Goal: Information Seeking & Learning: Learn about a topic

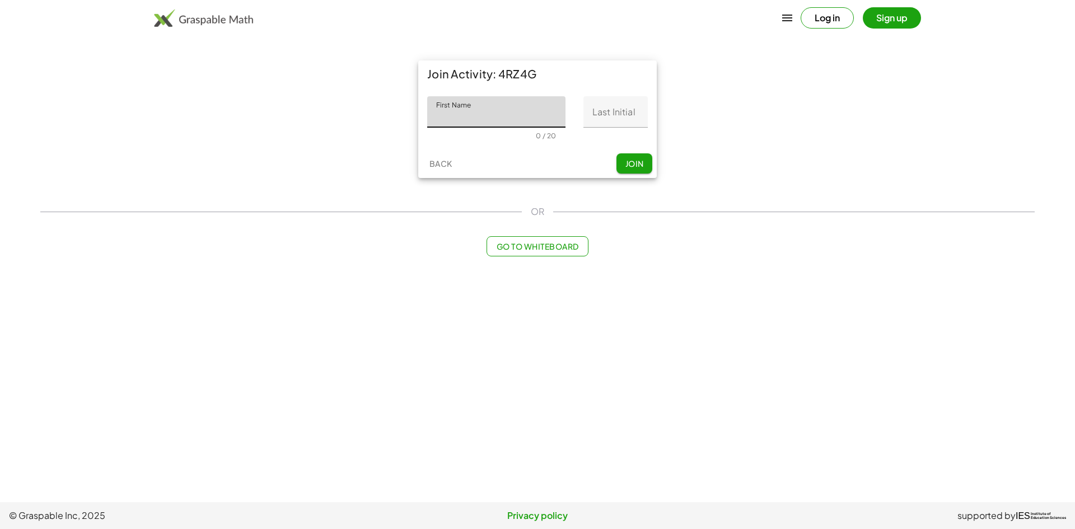
type input "*"
type input "**********"
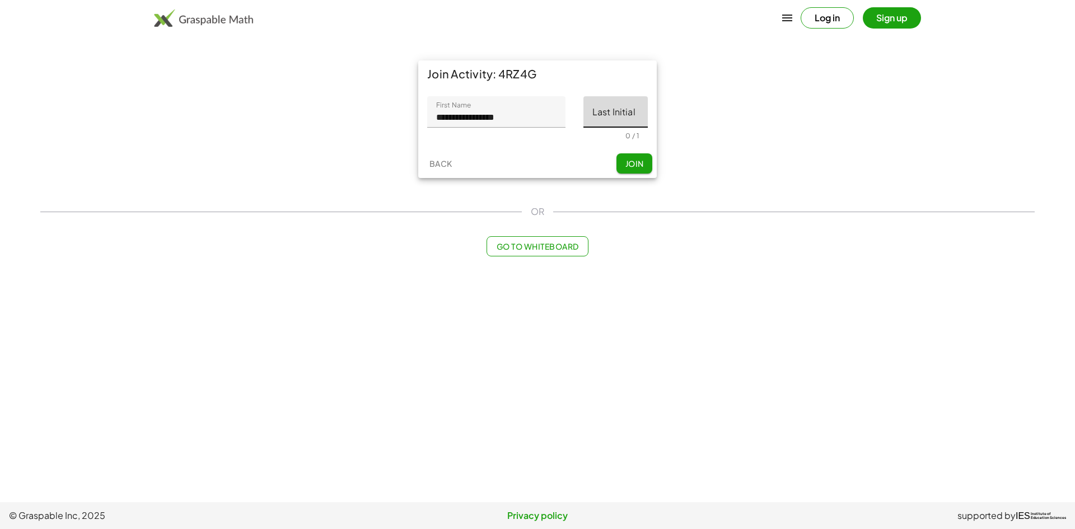
click at [645, 125] on input "Last Initial" at bounding box center [616, 111] width 64 height 31
type input "*"
click at [628, 167] on span "Join" at bounding box center [634, 164] width 18 height 10
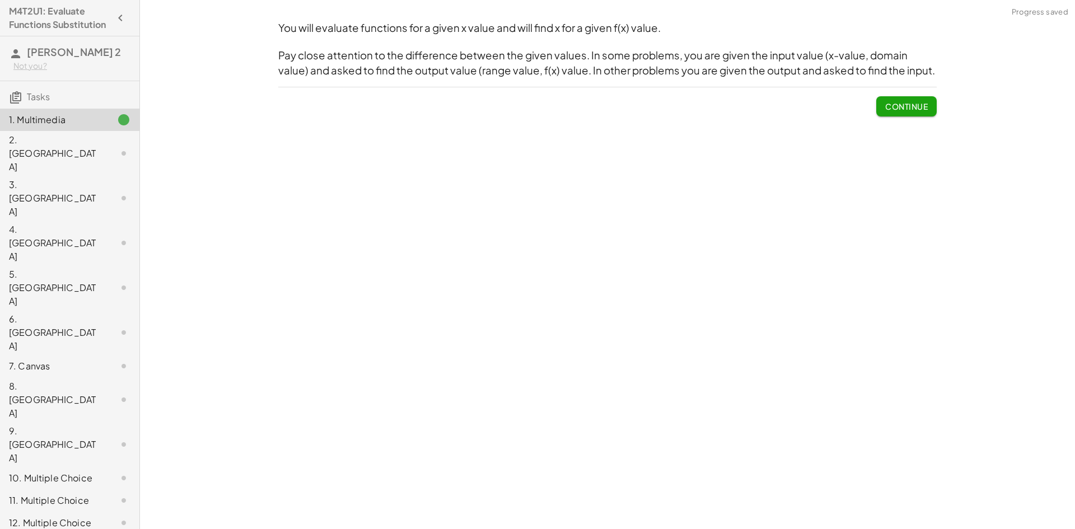
click at [34, 127] on div "1. Multimedia" at bounding box center [54, 119] width 90 height 13
click at [914, 110] on span "Continue" at bounding box center [907, 106] width 43 height 10
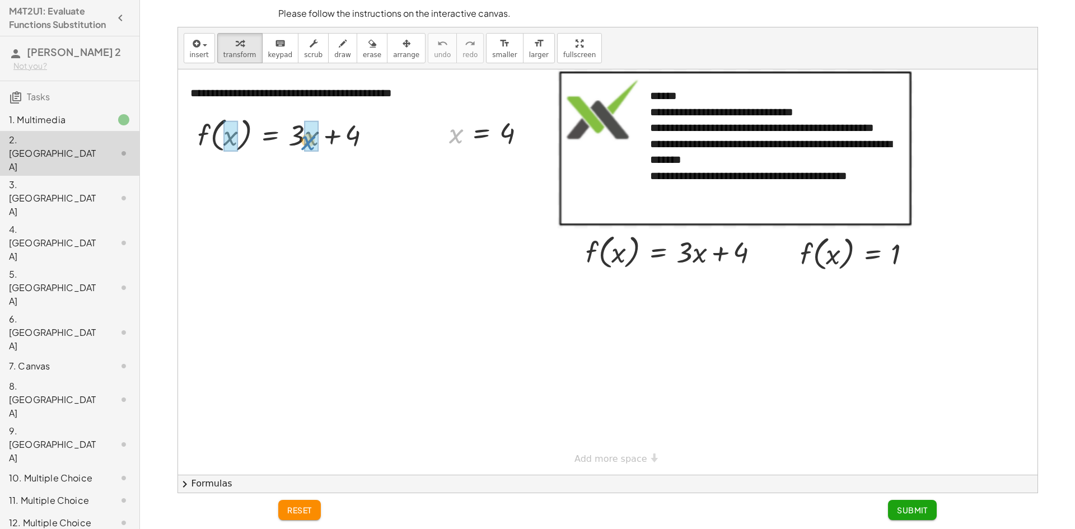
drag, startPoint x: 460, startPoint y: 139, endPoint x: 313, endPoint y: 146, distance: 148.0
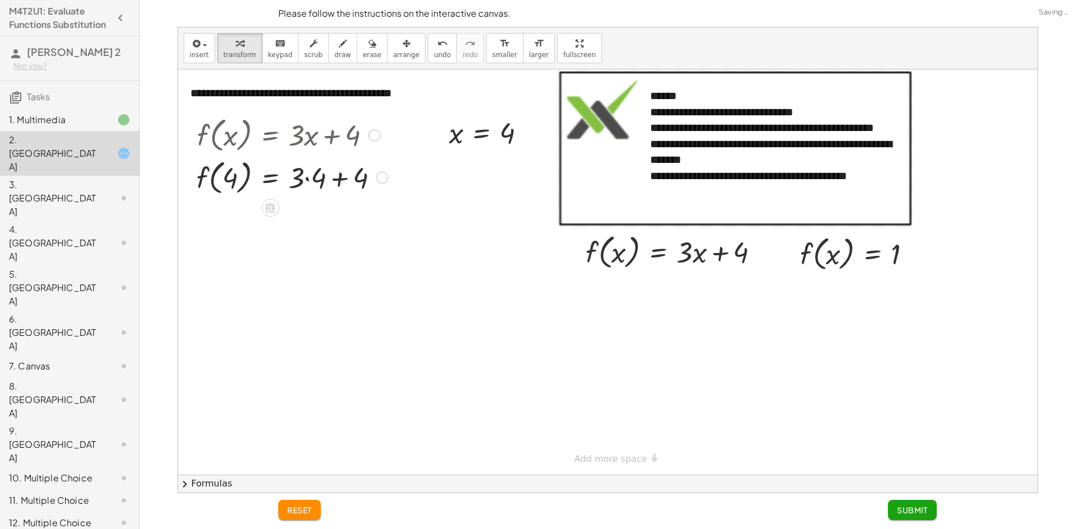
click at [301, 178] on div at bounding box center [292, 177] width 203 height 43
click at [310, 178] on div at bounding box center [292, 177] width 203 height 43
click at [270, 136] on div "f ( , x ) = + · 3 · x + 4 f ( , 4 ) = + · 3 · 4 + 4 f ( , ) = + + 4 4 12" at bounding box center [270, 136] width 0 height 0
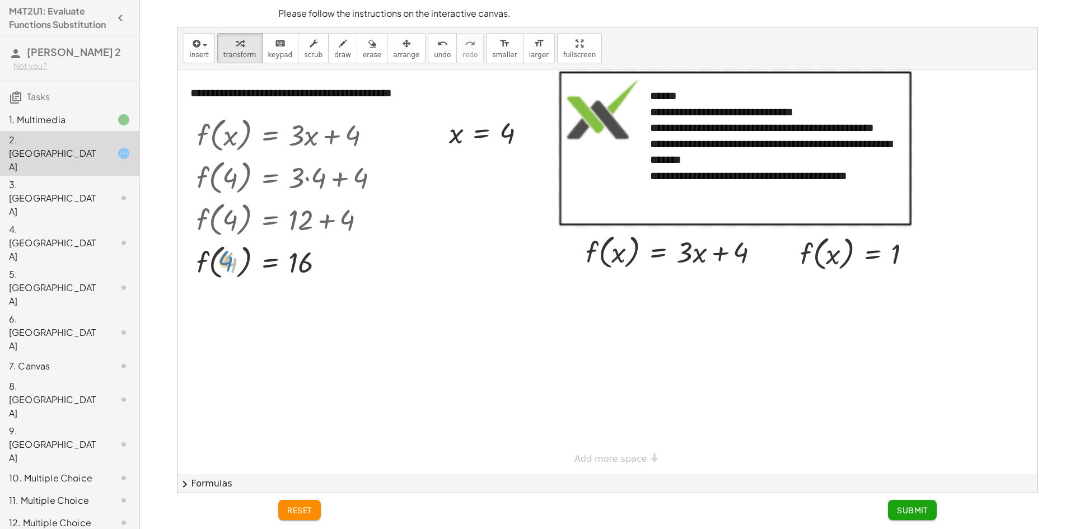
drag, startPoint x: 234, startPoint y: 267, endPoint x: 229, endPoint y: 265, distance: 5.8
click at [229, 265] on div at bounding box center [292, 261] width 203 height 43
click at [723, 257] on div at bounding box center [677, 251] width 194 height 43
click at [505, 144] on div at bounding box center [492, 132] width 97 height 37
drag, startPoint x: 511, startPoint y: 138, endPoint x: 506, endPoint y: 135, distance: 5.8
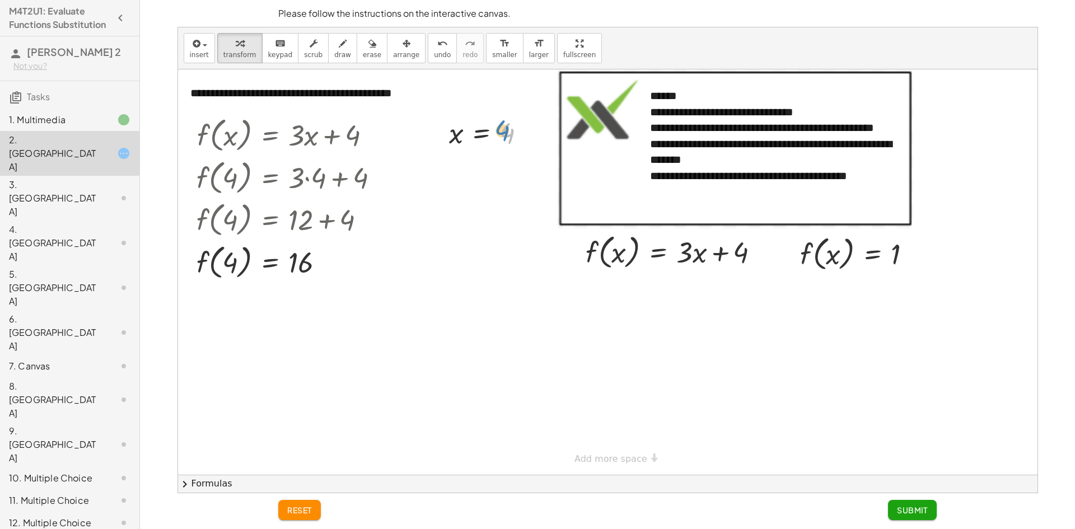
click at [506, 135] on div at bounding box center [492, 132] width 97 height 37
drag, startPoint x: 828, startPoint y: 269, endPoint x: 837, endPoint y: 255, distance: 16.6
click at [841, 258] on div at bounding box center [861, 253] width 132 height 43
drag, startPoint x: 808, startPoint y: 254, endPoint x: 790, endPoint y: 252, distance: 18.6
click at [771, 260] on div "**********" at bounding box center [608, 272] width 860 height 406
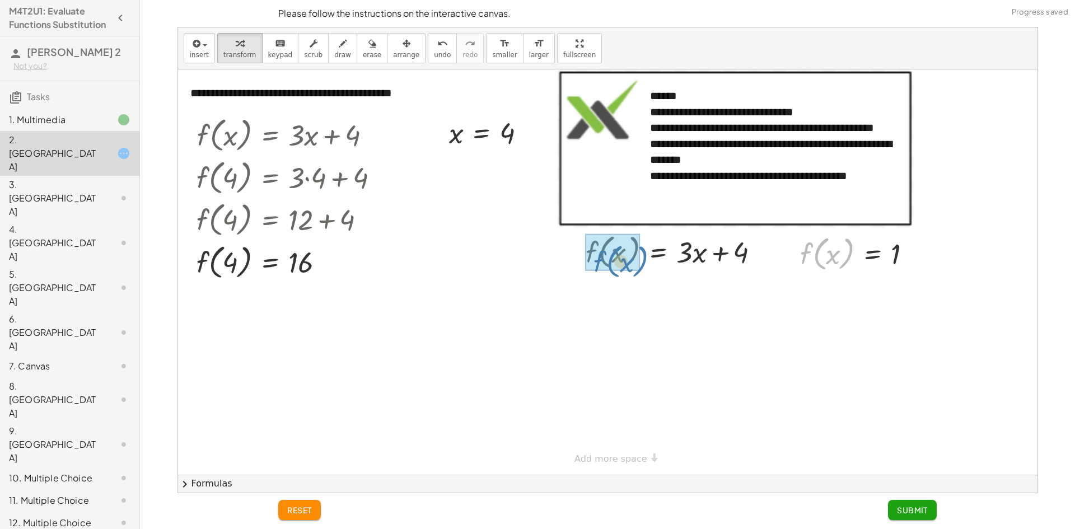
drag, startPoint x: 802, startPoint y: 250, endPoint x: 595, endPoint y: 253, distance: 207.3
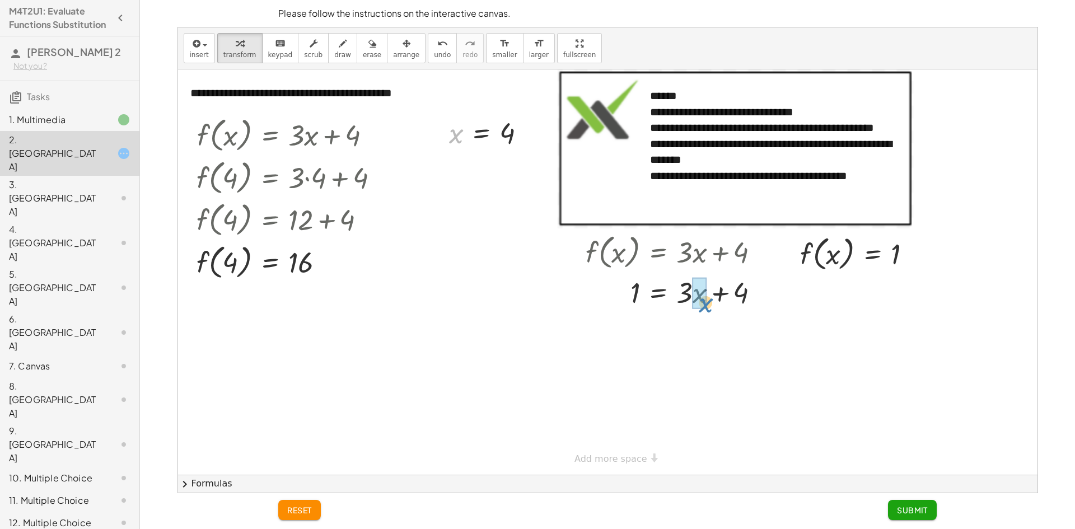
drag, startPoint x: 456, startPoint y: 136, endPoint x: 706, endPoint y: 305, distance: 301.7
click at [697, 296] on div at bounding box center [681, 292] width 202 height 38
click at [709, 297] on div at bounding box center [677, 292] width 194 height 38
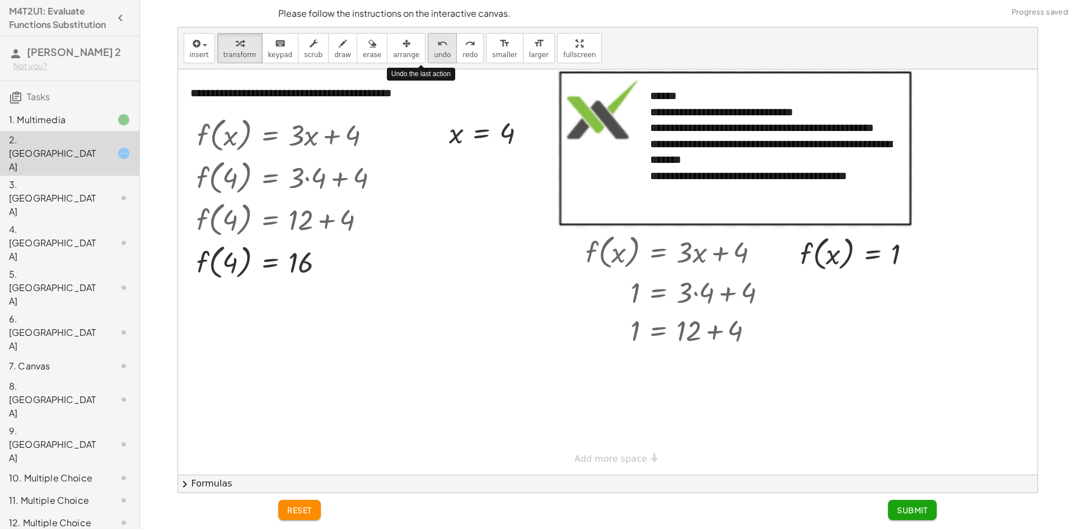
click at [434, 55] on span "undo" at bounding box center [442, 55] width 17 height 8
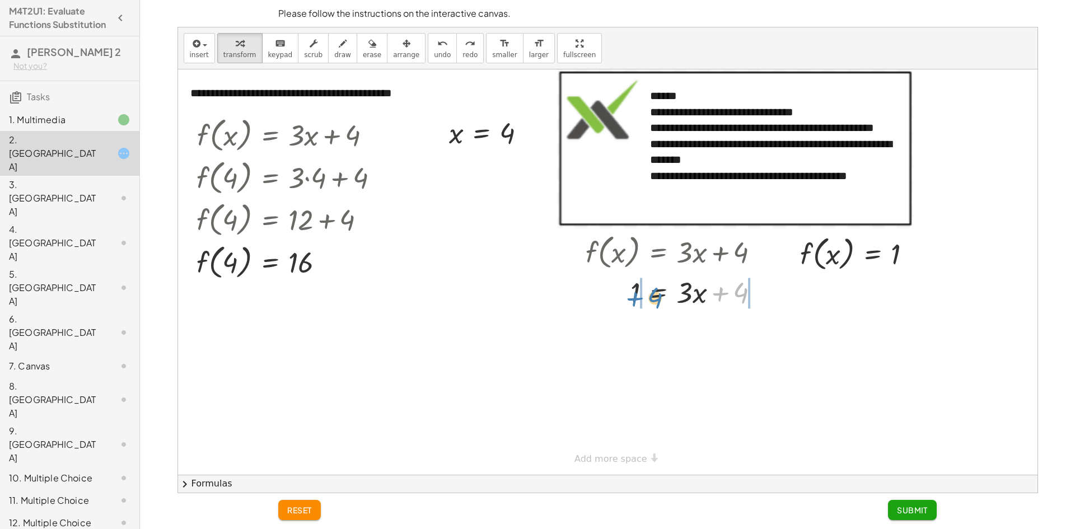
drag, startPoint x: 737, startPoint y: 299, endPoint x: 651, endPoint y: 304, distance: 85.9
click at [651, 304] on div at bounding box center [677, 292] width 194 height 38
click at [763, 334] on div at bounding box center [697, 330] width 235 height 38
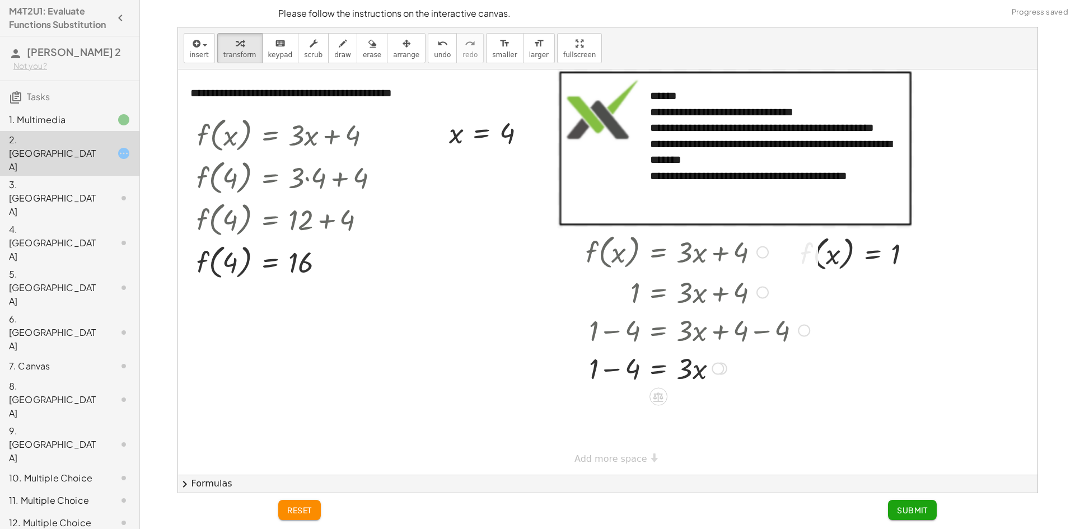
click at [618, 372] on div at bounding box center [697, 368] width 235 height 38
drag, startPoint x: 687, startPoint y: 409, endPoint x: 634, endPoint y: 439, distance: 61.2
click at [691, 408] on div at bounding box center [697, 406] width 235 height 56
click at [627, 421] on div at bounding box center [697, 406] width 235 height 56
drag, startPoint x: 718, startPoint y: 374, endPoint x: 704, endPoint y: 439, distance: 66.6
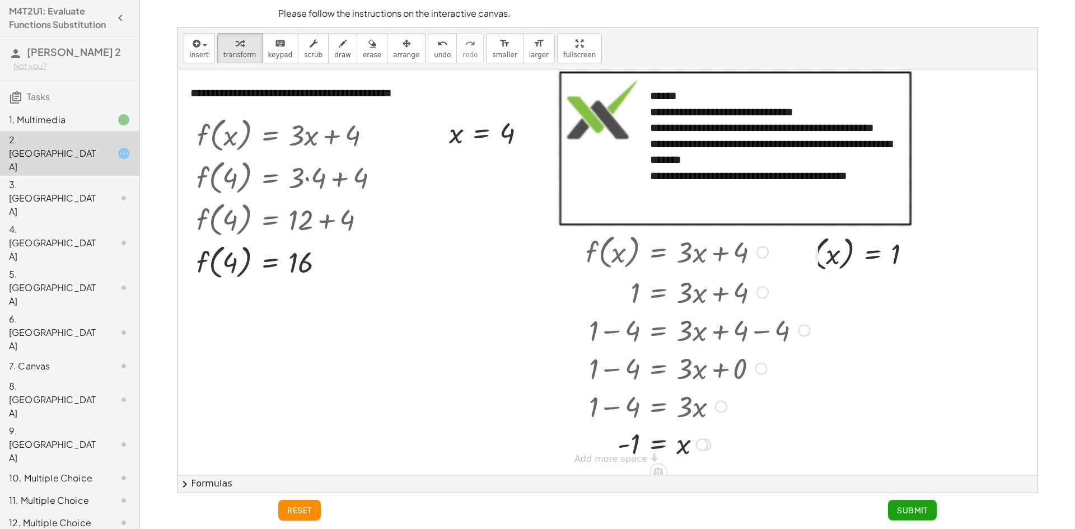
click at [659, 253] on div "f ( , x ) = + · 3 · x + 4 1 = + · 3 · x + 4 + 1 − 4 = + · 3 · x + 4 − 4 + 1 − 4…" at bounding box center [659, 253] width 0 height 0
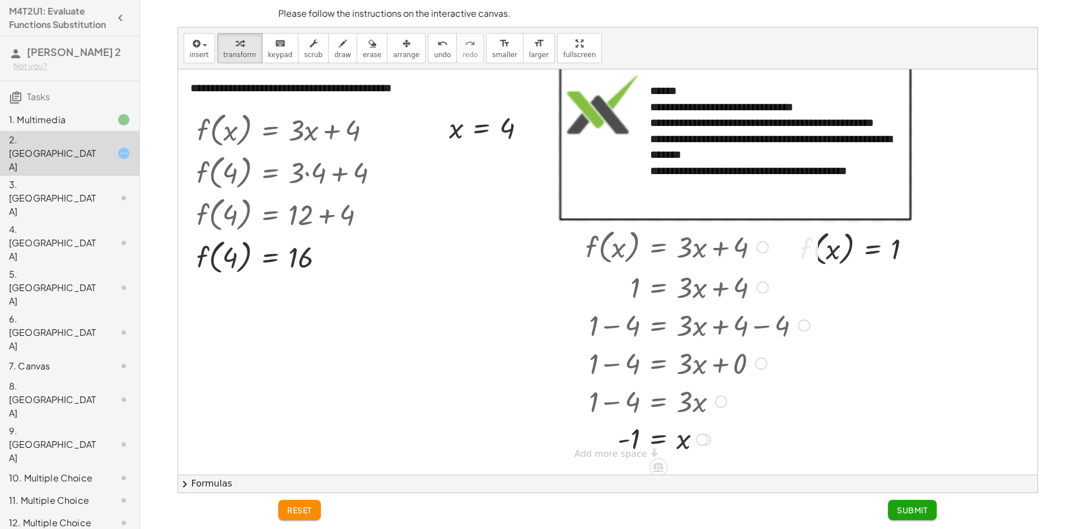
scroll to position [6, 0]
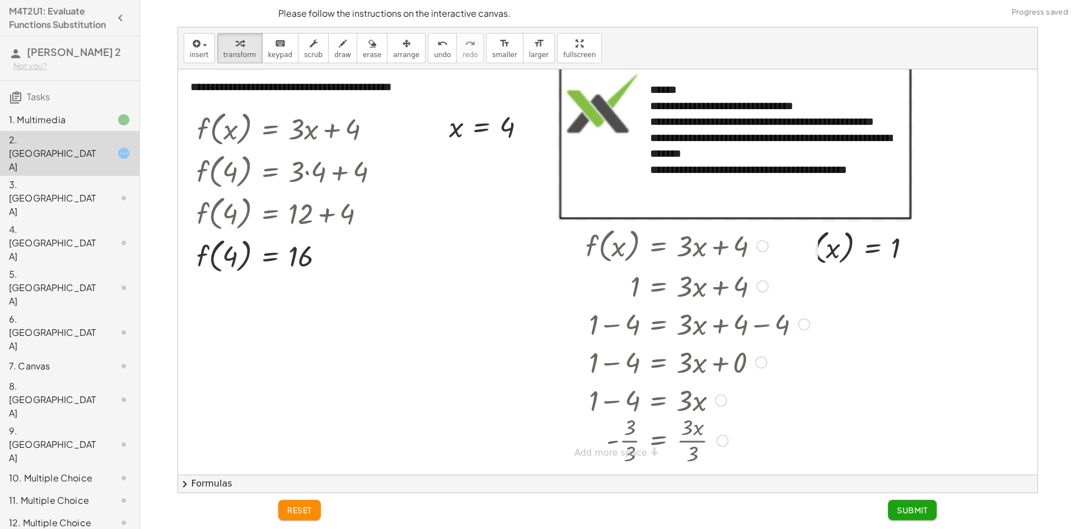
drag, startPoint x: 704, startPoint y: 439, endPoint x: 628, endPoint y: 472, distance: 82.3
click at [642, 529] on html "M4T2U1: Evaluate Functions Substitution [PERSON_NAME] 2 Not you? Tasks 1. Multi…" at bounding box center [537, 264] width 1075 height 529
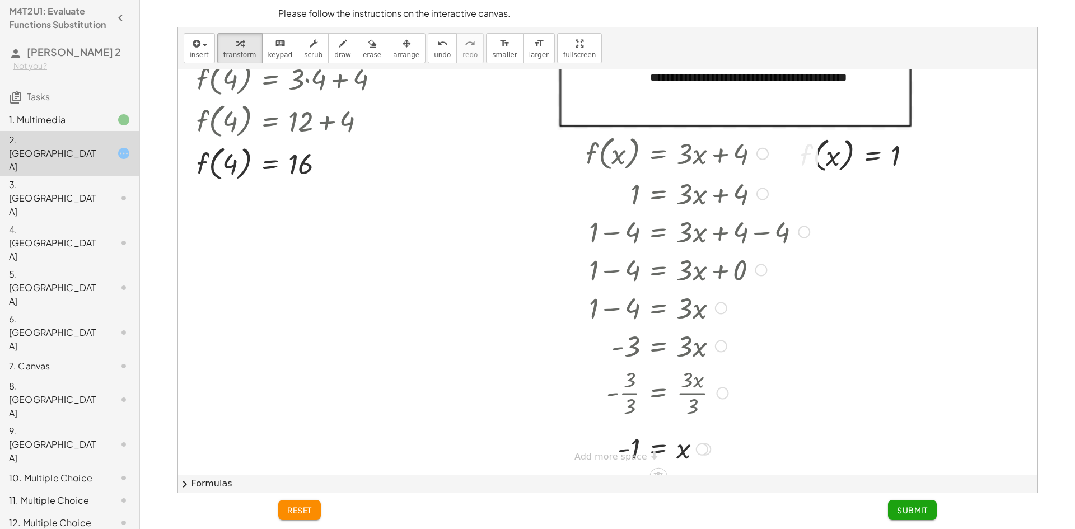
scroll to position [109, 0]
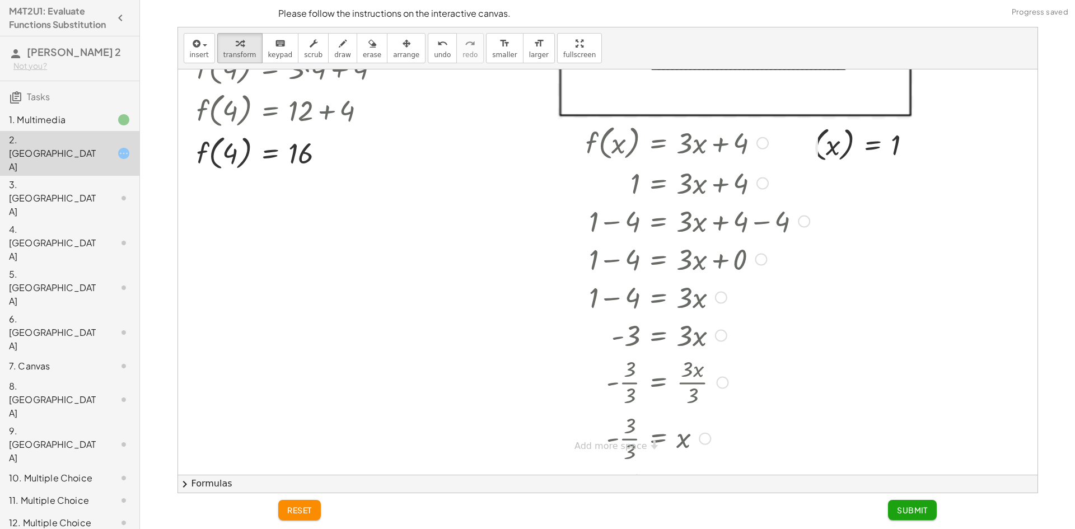
drag, startPoint x: 701, startPoint y: 441, endPoint x: 692, endPoint y: 472, distance: 31.9
click at [0, 0] on div "**********" at bounding box center [0, 0] width 0 height 0
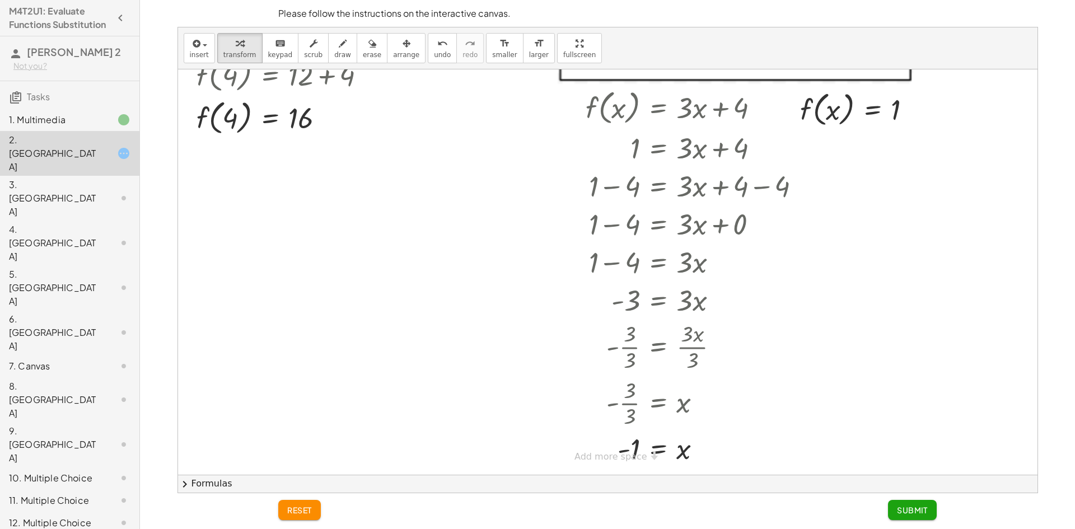
scroll to position [145, 0]
click at [904, 511] on span "Submit" at bounding box center [912, 510] width 31 height 10
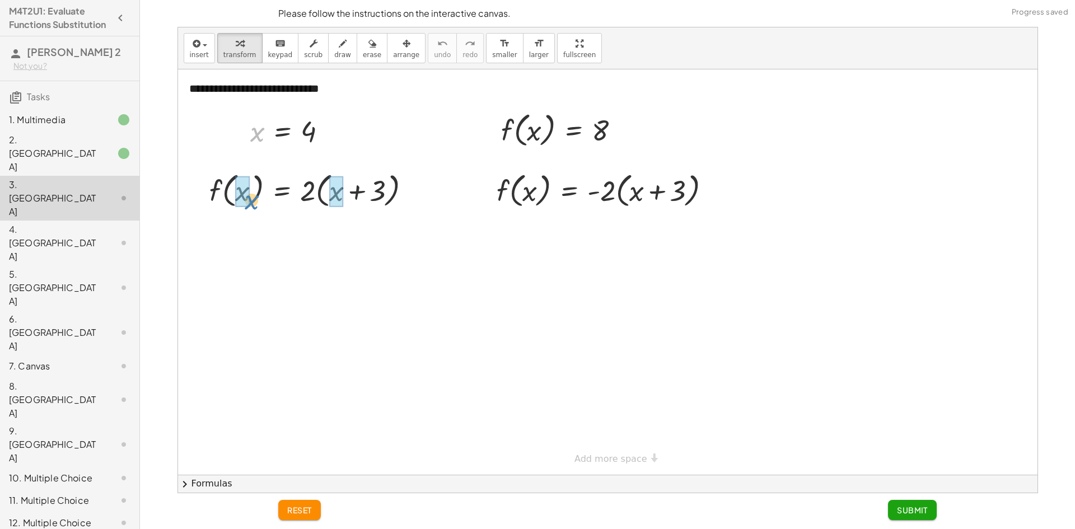
drag, startPoint x: 260, startPoint y: 132, endPoint x: 254, endPoint y: 200, distance: 68.6
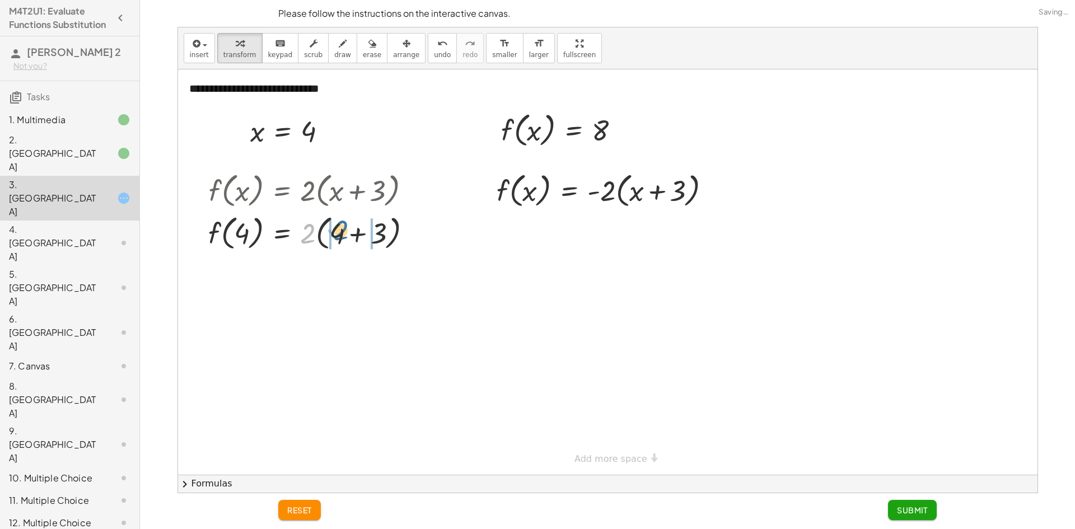
drag, startPoint x: 318, startPoint y: 228, endPoint x: 338, endPoint y: 240, distance: 23.8
click at [338, 240] on div at bounding box center [314, 232] width 223 height 43
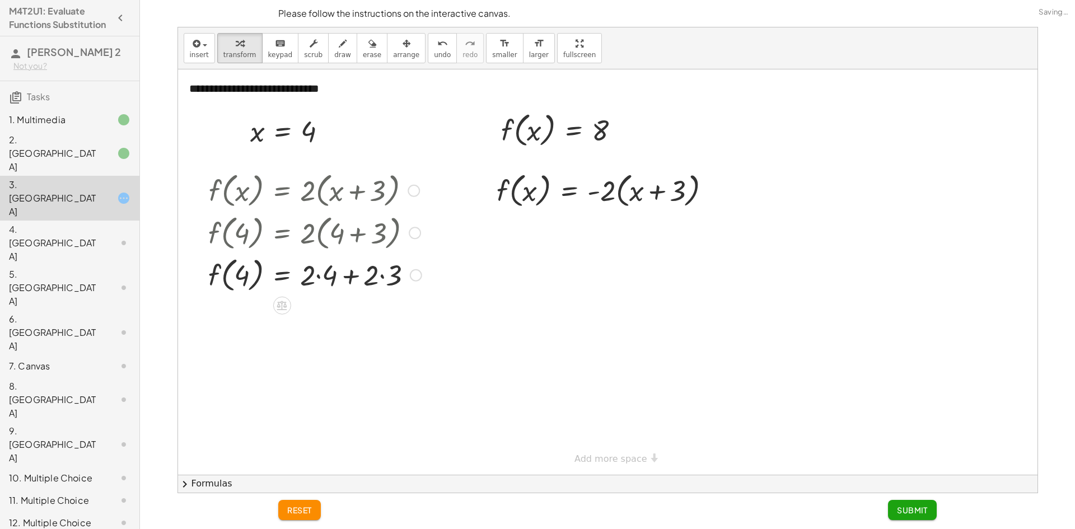
click at [382, 270] on div at bounding box center [315, 274] width 225 height 43
click at [318, 279] on div at bounding box center [314, 274] width 223 height 43
click at [328, 278] on div at bounding box center [315, 274] width 225 height 43
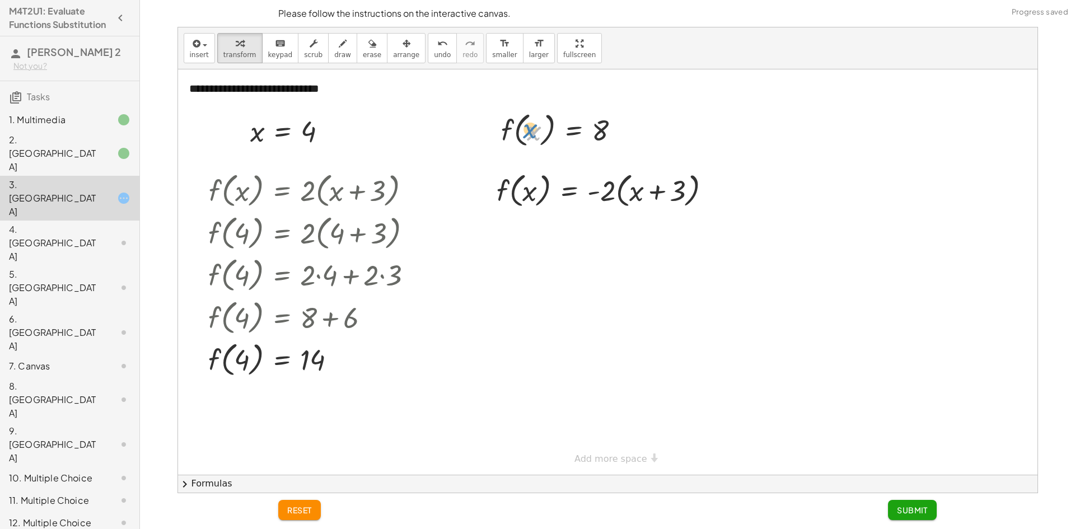
click at [530, 130] on div at bounding box center [565, 129] width 139 height 43
click at [24, 162] on div "1. Multimedia 2. Canvas 3. Canvas 4. Canvas 5. Canvas 6. Canvas 7. Canvas 8. Ca…" at bounding box center [69, 467] width 139 height 726
click at [48, 174] on div "2. [GEOGRAPHIC_DATA]" at bounding box center [54, 153] width 90 height 40
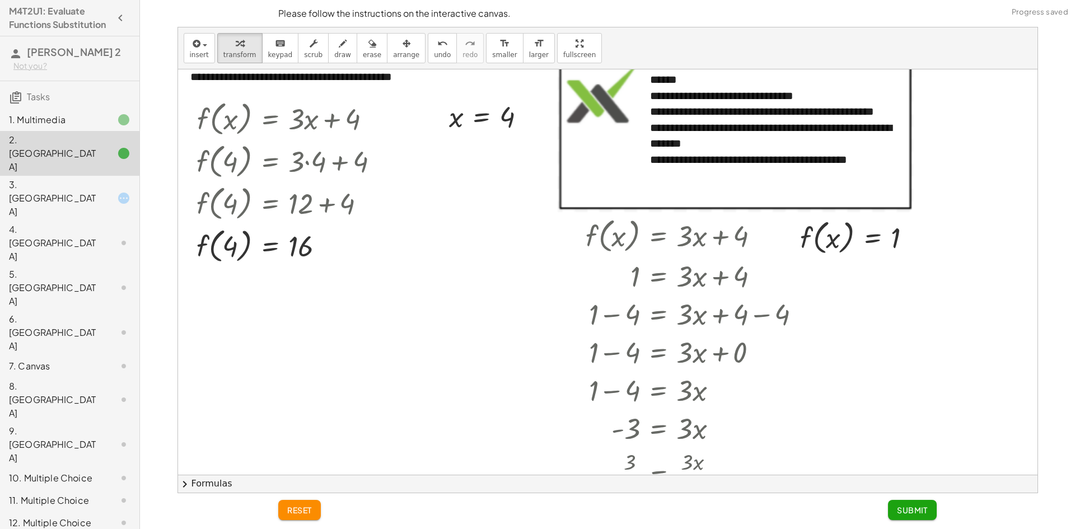
scroll to position [0, 0]
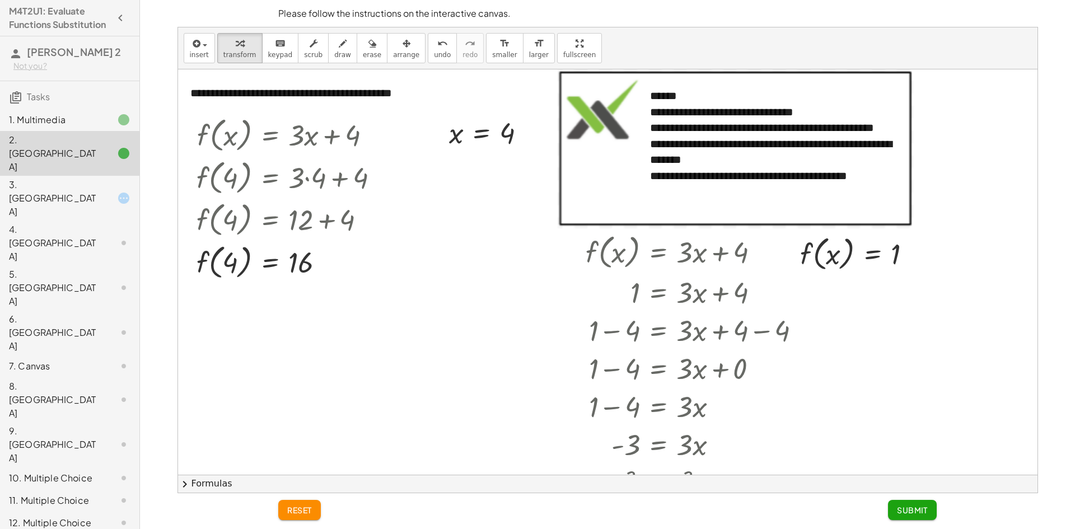
click at [74, 193] on div "3. [GEOGRAPHIC_DATA]" at bounding box center [54, 198] width 90 height 40
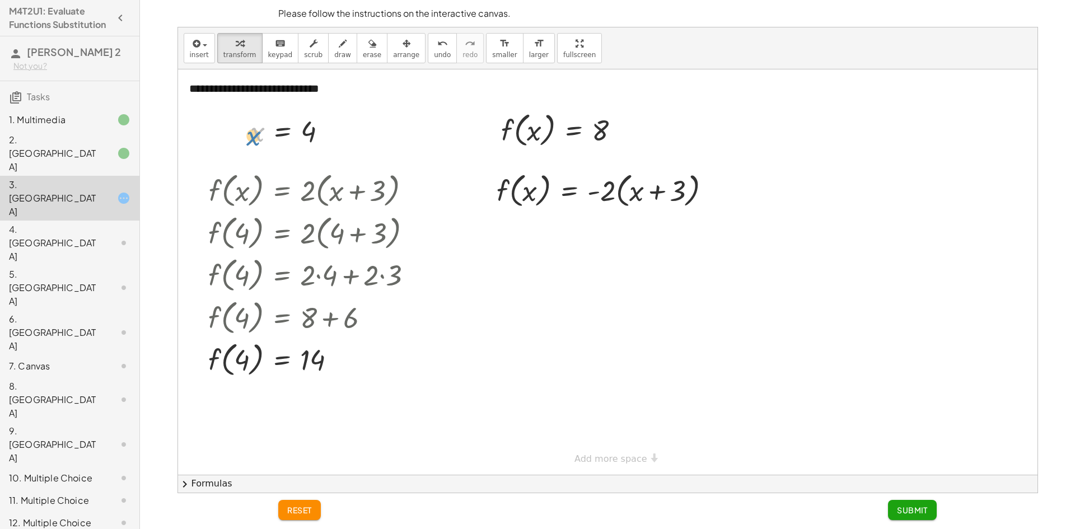
click at [255, 142] on div at bounding box center [293, 131] width 97 height 37
click at [103, 160] on div at bounding box center [114, 153] width 31 height 13
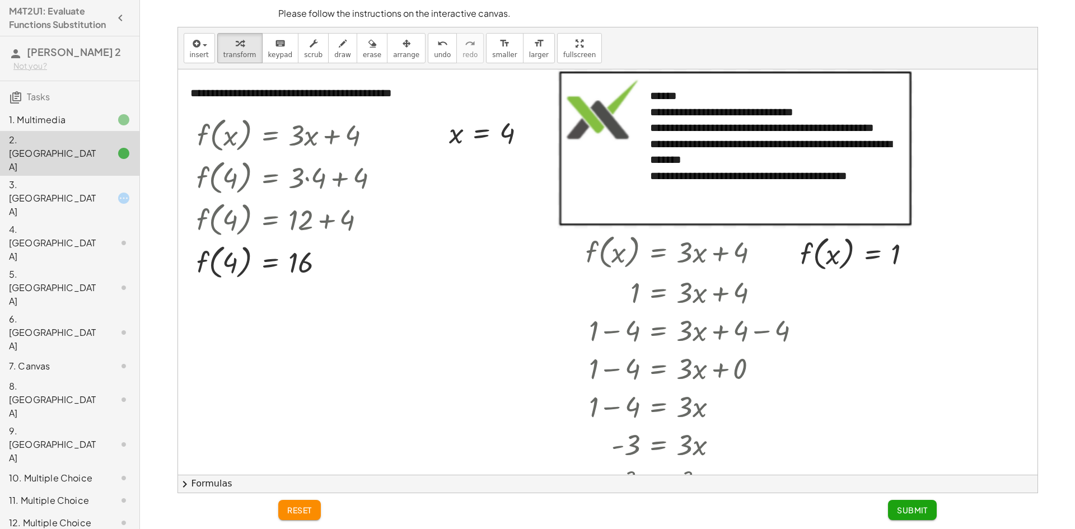
click at [89, 191] on div "3. [GEOGRAPHIC_DATA]" at bounding box center [54, 198] width 90 height 40
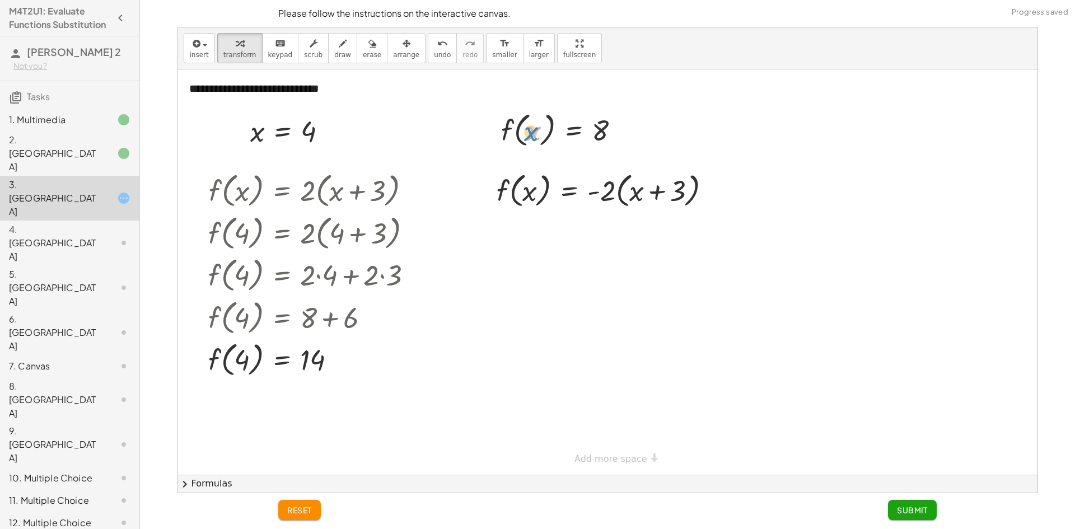
drag, startPoint x: 539, startPoint y: 131, endPoint x: 589, endPoint y: 126, distance: 50.1
click at [538, 131] on div at bounding box center [565, 129] width 139 height 43
drag, startPoint x: 599, startPoint y: 125, endPoint x: 521, endPoint y: 195, distance: 104.7
click at [434, 54] on span "undo" at bounding box center [442, 55] width 17 height 8
drag, startPoint x: 602, startPoint y: 131, endPoint x: 642, endPoint y: 199, distance: 79.8
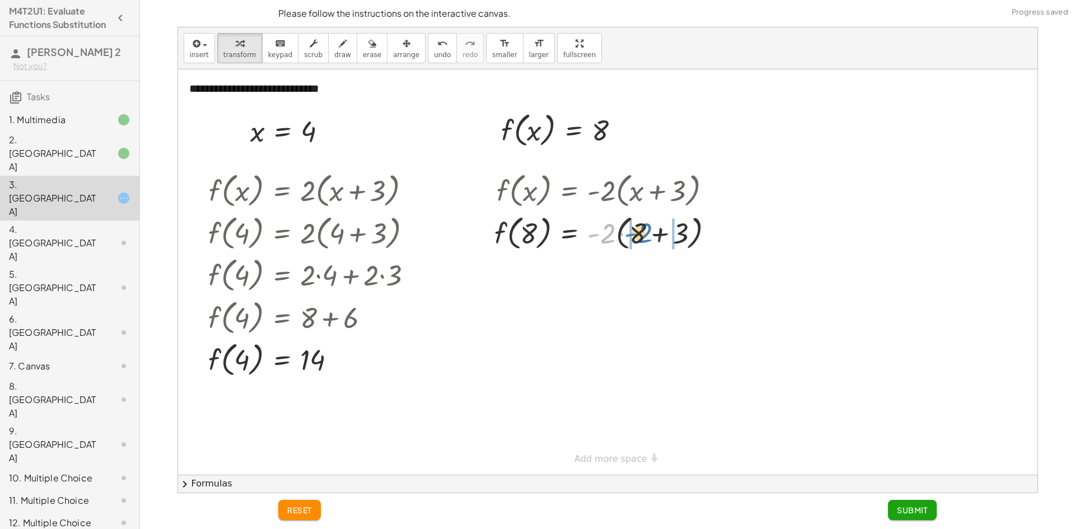
drag, startPoint x: 608, startPoint y: 238, endPoint x: 645, endPoint y: 238, distance: 37.0
click at [645, 238] on div at bounding box center [608, 232] width 239 height 43
click at [570, 191] on div "f ( , x ) = · - 2 · ( + x + 3 ) · - 2 f ( , ) = · - 2 · ( + + 3 ) 8 8 · - 2 · ·…" at bounding box center [570, 191] width 0 height 0
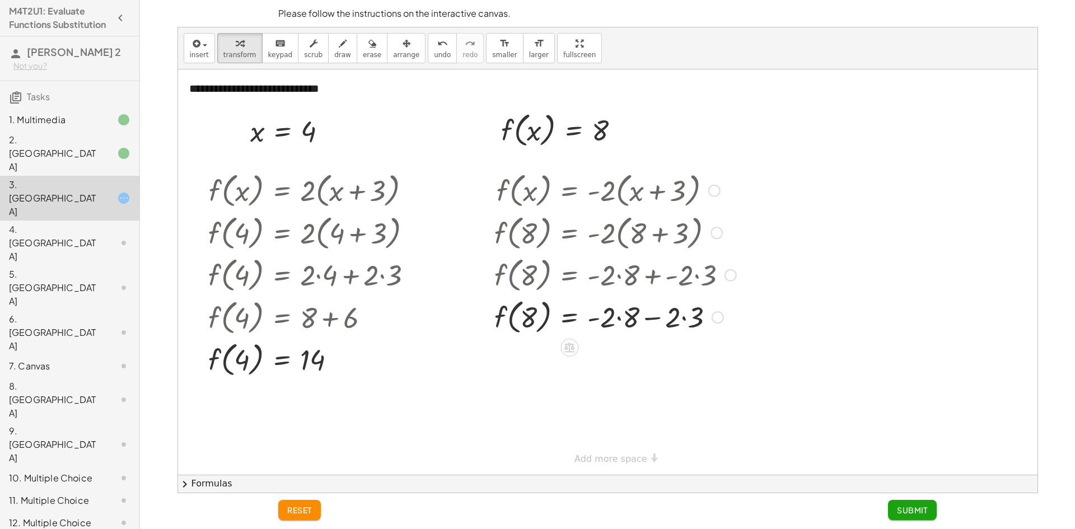
click at [657, 277] on div at bounding box center [615, 274] width 253 height 43
click at [696, 315] on div at bounding box center [615, 317] width 253 height 43
click at [627, 324] on div at bounding box center [615, 317] width 253 height 43
click at [638, 365] on div at bounding box center [615, 359] width 253 height 43
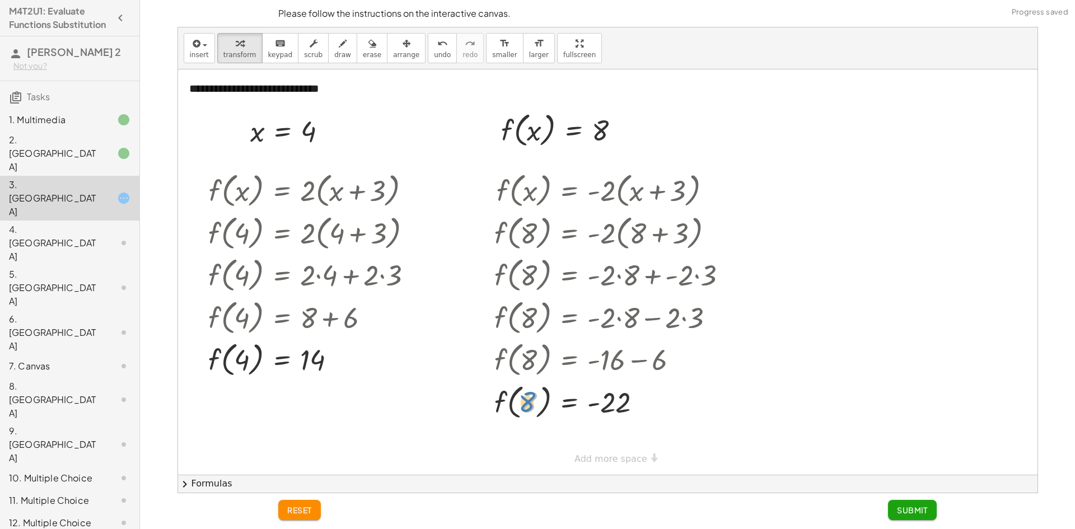
click at [526, 404] on div at bounding box center [615, 401] width 253 height 43
click at [592, 402] on div at bounding box center [615, 401] width 253 height 43
click at [926, 515] on button "Submit" at bounding box center [912, 510] width 49 height 20
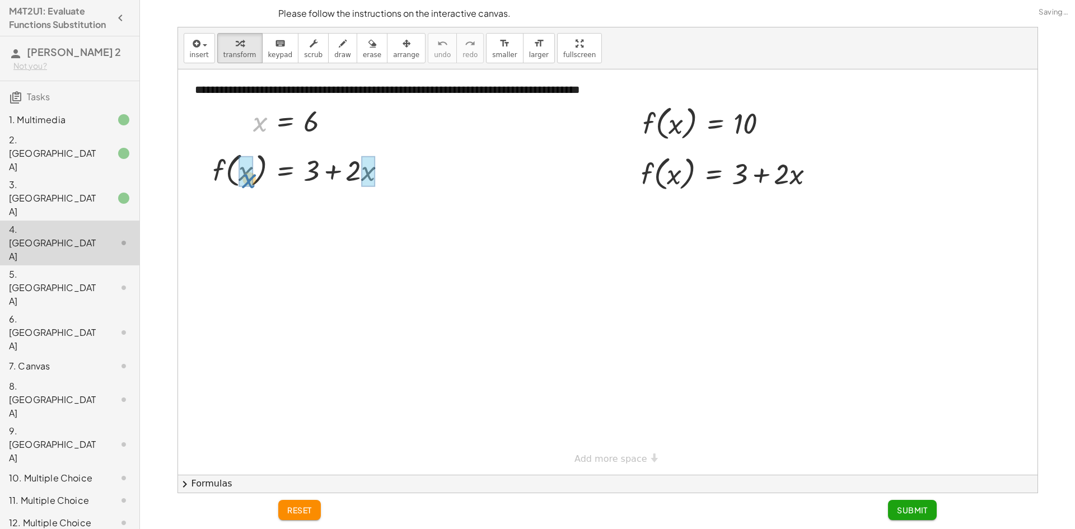
drag, startPoint x: 262, startPoint y: 120, endPoint x: 250, endPoint y: 177, distance: 58.2
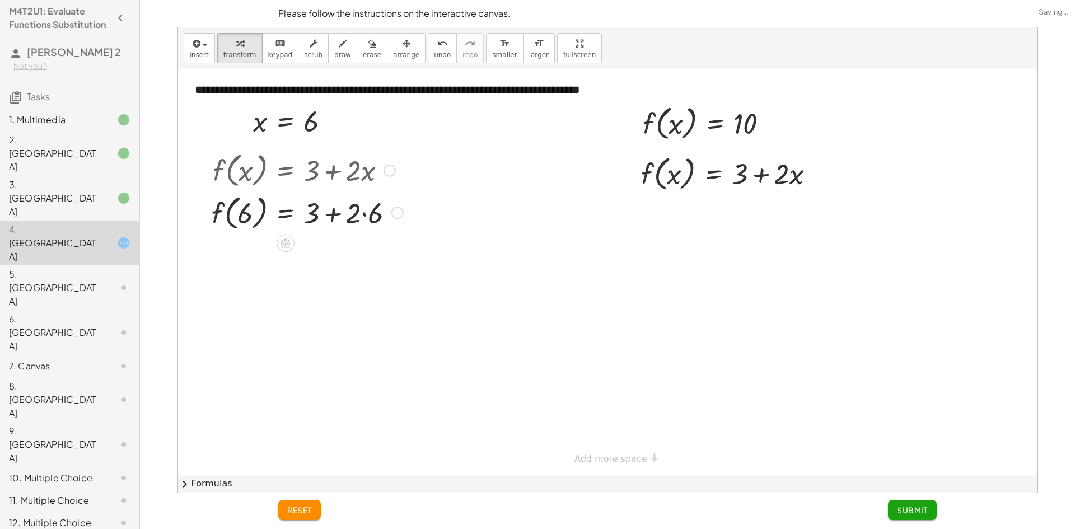
click at [361, 213] on div at bounding box center [307, 212] width 203 height 43
click at [367, 220] on div at bounding box center [307, 212] width 203 height 43
click at [332, 217] on div at bounding box center [303, 212] width 195 height 43
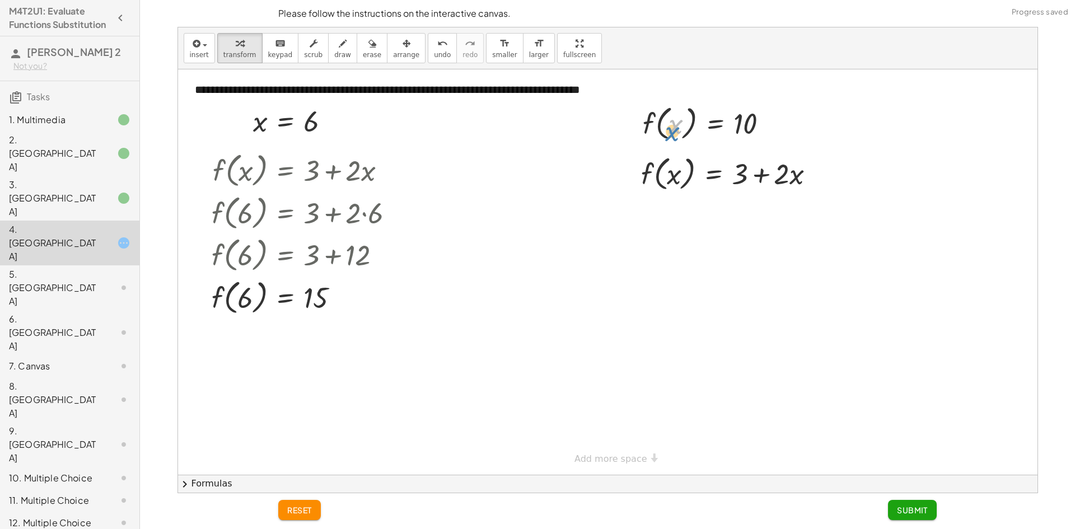
drag, startPoint x: 678, startPoint y: 129, endPoint x: 675, endPoint y: 135, distance: 6.5
click at [675, 135] on div at bounding box center [710, 122] width 146 height 43
drag, startPoint x: 747, startPoint y: 124, endPoint x: 682, endPoint y: 180, distance: 86.2
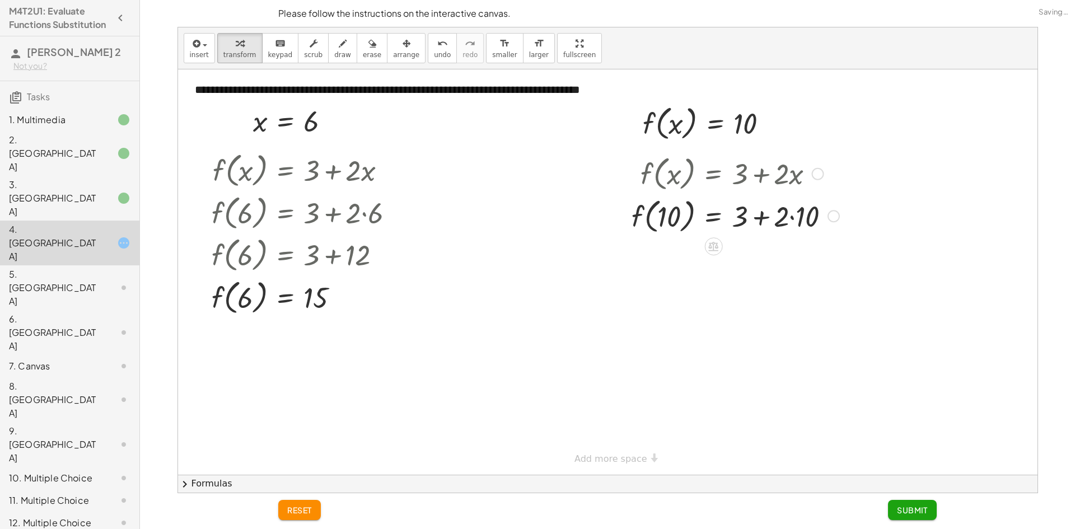
click at [793, 213] on div at bounding box center [735, 215] width 219 height 43
click at [769, 221] on div at bounding box center [727, 215] width 203 height 43
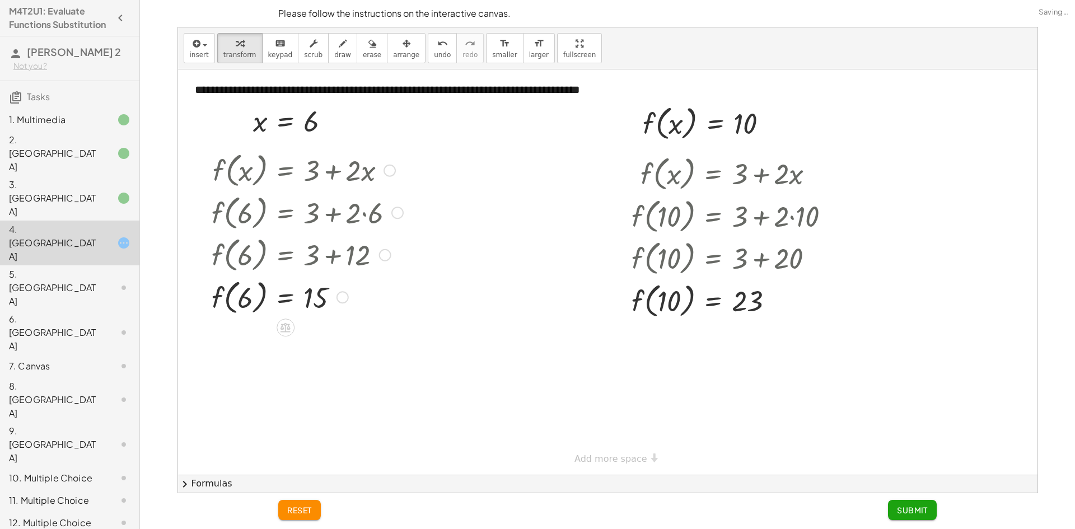
click at [241, 305] on div at bounding box center [307, 297] width 203 height 43
click at [300, 300] on div at bounding box center [307, 297] width 203 height 43
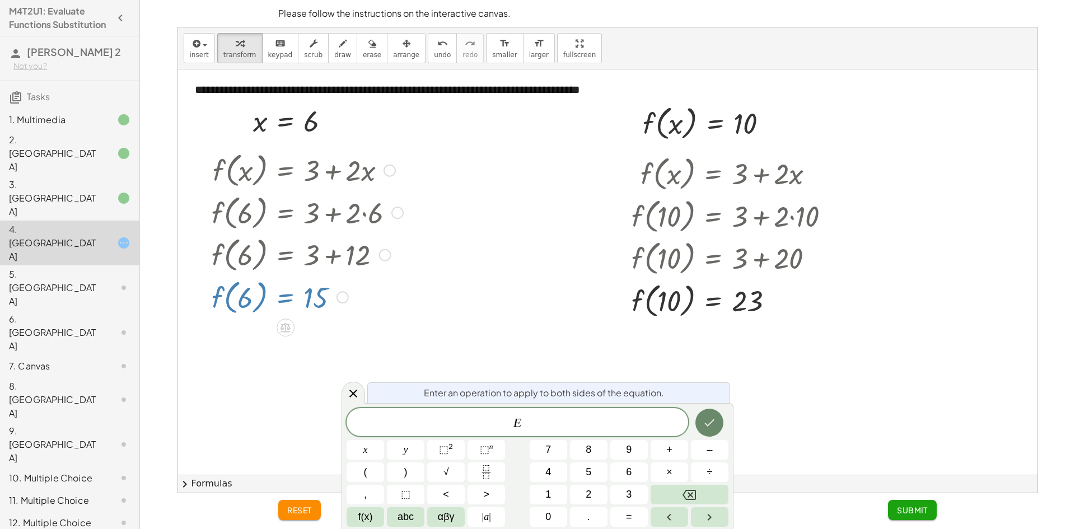
click at [710, 419] on icon "Done" at bounding box center [709, 422] width 13 height 13
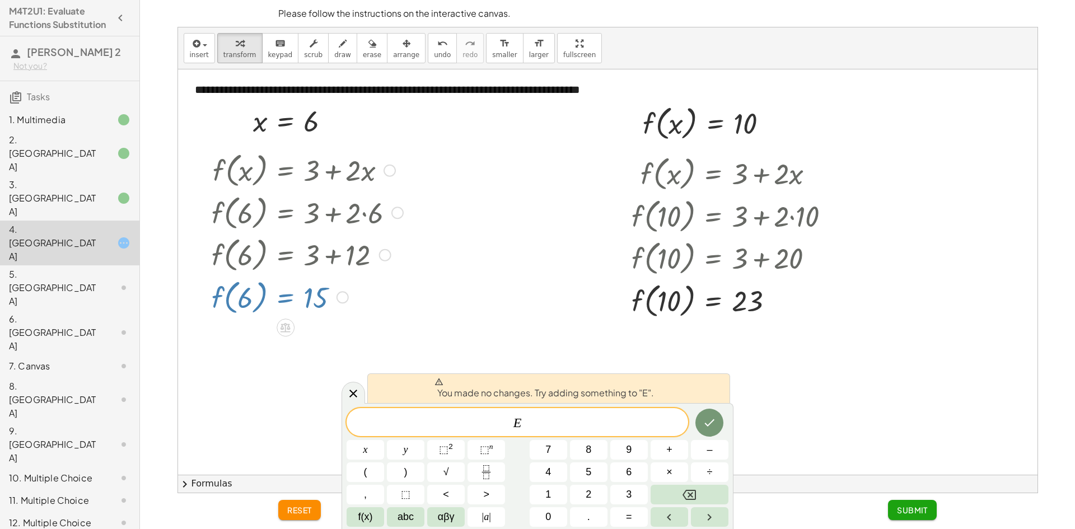
drag, startPoint x: 428, startPoint y: 292, endPoint x: 458, endPoint y: 299, distance: 30.4
click at [431, 292] on div at bounding box center [608, 272] width 860 height 406
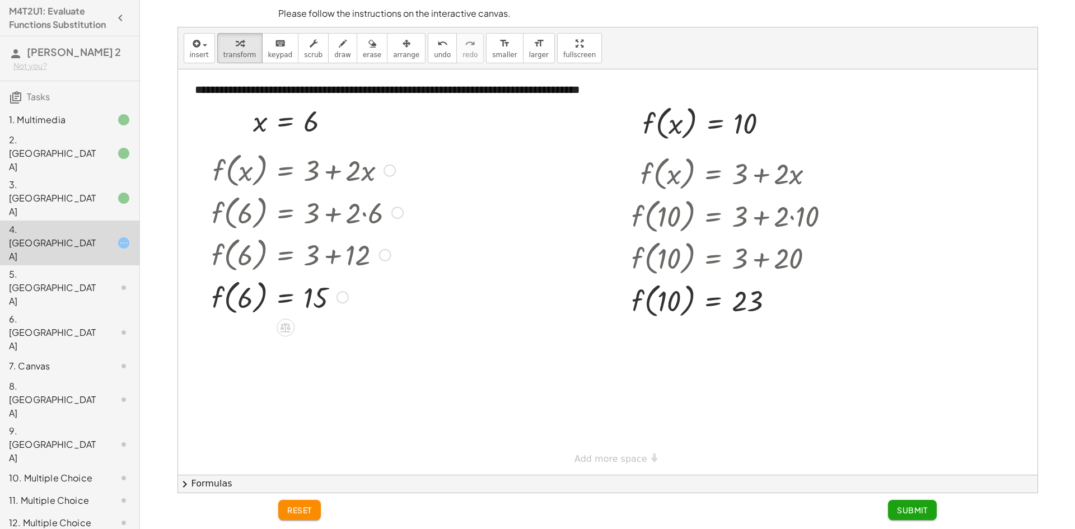
click at [920, 511] on span "Submit" at bounding box center [912, 510] width 31 height 10
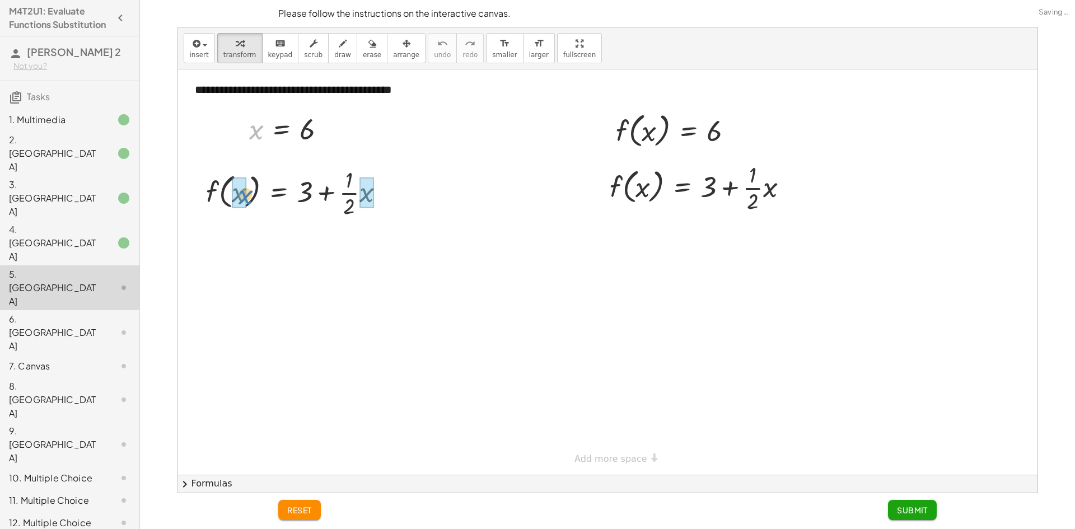
drag, startPoint x: 252, startPoint y: 133, endPoint x: 241, endPoint y: 198, distance: 66.4
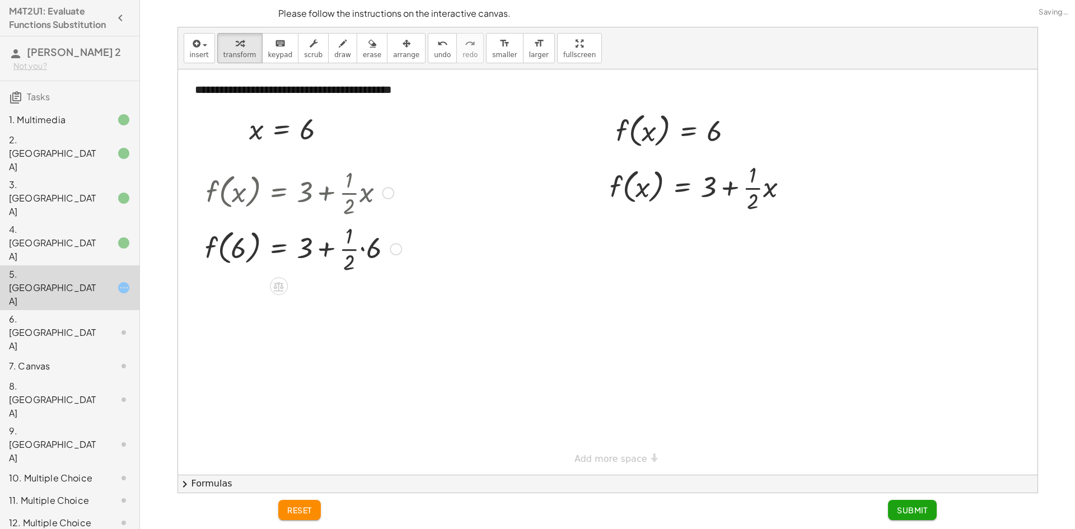
click at [363, 245] on div at bounding box center [303, 248] width 208 height 56
click at [347, 307] on div at bounding box center [303, 304] width 208 height 56
drag, startPoint x: 335, startPoint y: 313, endPoint x: 342, endPoint y: 315, distance: 7.5
click at [337, 314] on div at bounding box center [303, 304] width 208 height 43
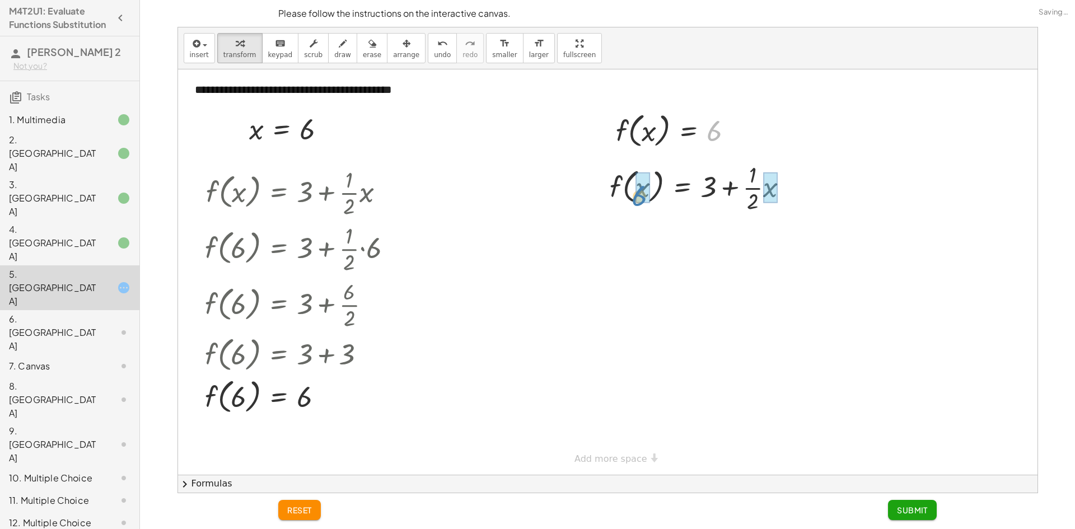
drag, startPoint x: 674, startPoint y: 188, endPoint x: 642, endPoint y: 194, distance: 32.5
click at [642, 193] on div at bounding box center [707, 187] width 208 height 56
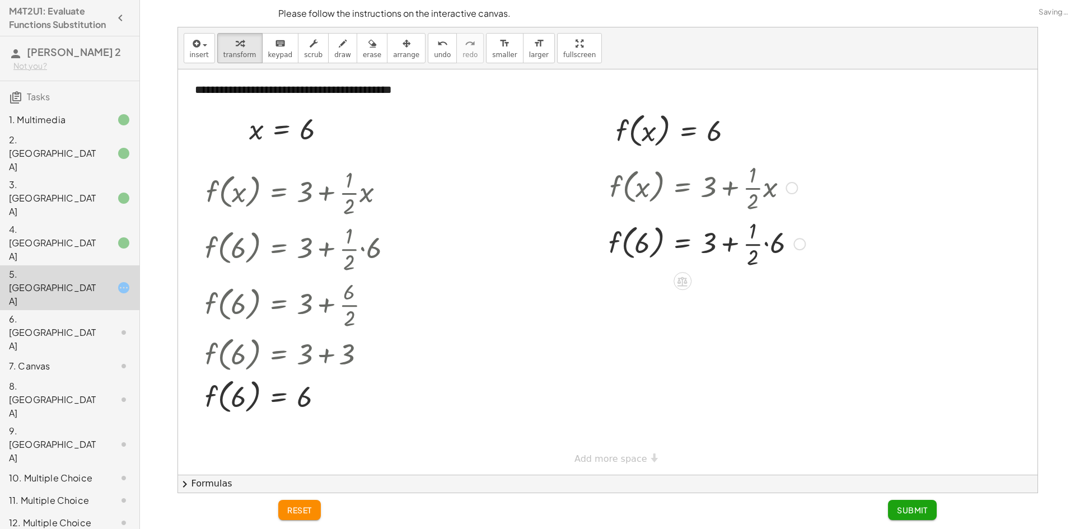
click at [756, 233] on div at bounding box center [707, 243] width 208 height 56
click at [766, 248] on div at bounding box center [707, 243] width 208 height 56
click at [746, 245] on div at bounding box center [703, 243] width 200 height 56
click at [746, 245] on div at bounding box center [707, 243] width 208 height 43
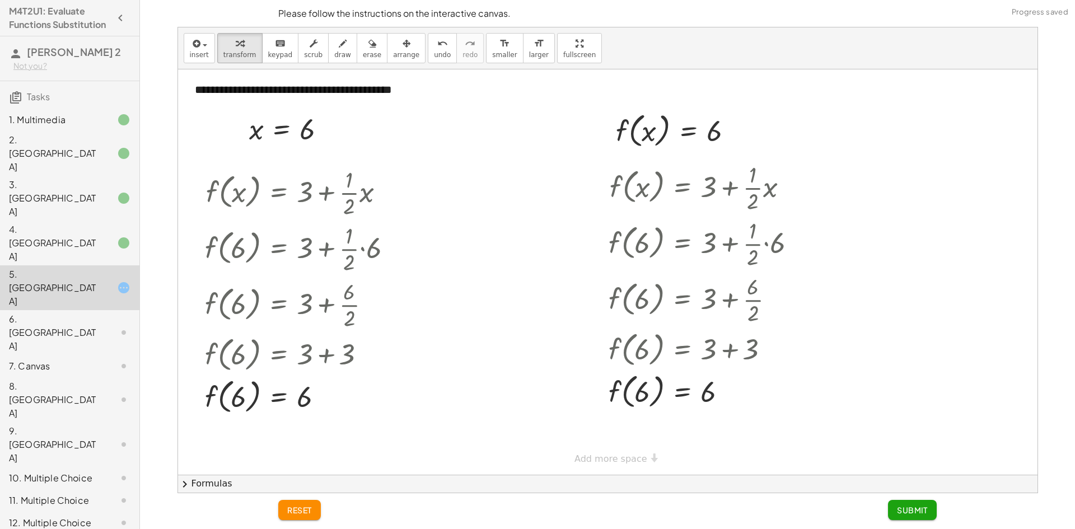
click at [929, 513] on button "Submit" at bounding box center [912, 510] width 49 height 20
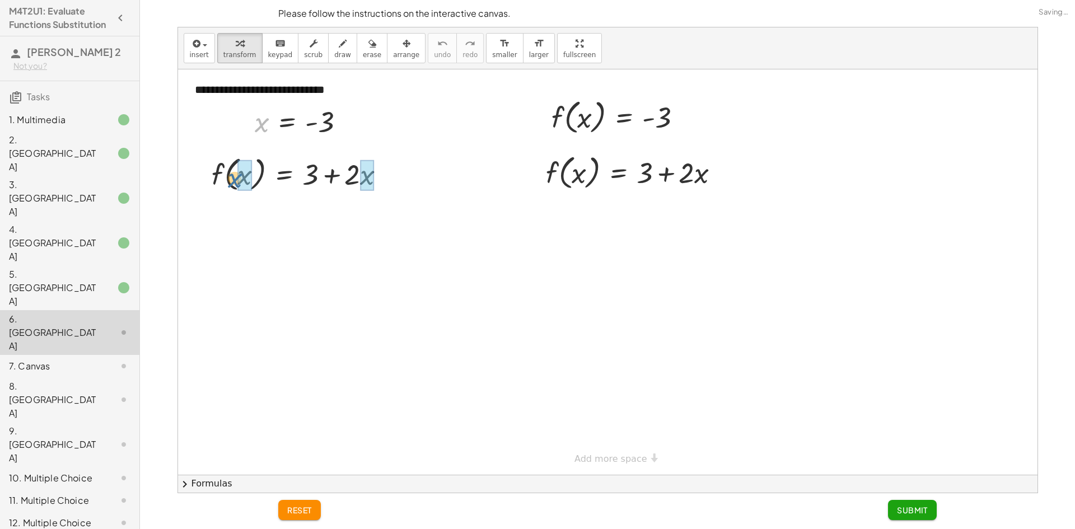
drag, startPoint x: 260, startPoint y: 131, endPoint x: 234, endPoint y: 187, distance: 62.1
click at [234, 187] on div "**********" at bounding box center [608, 272] width 860 height 406
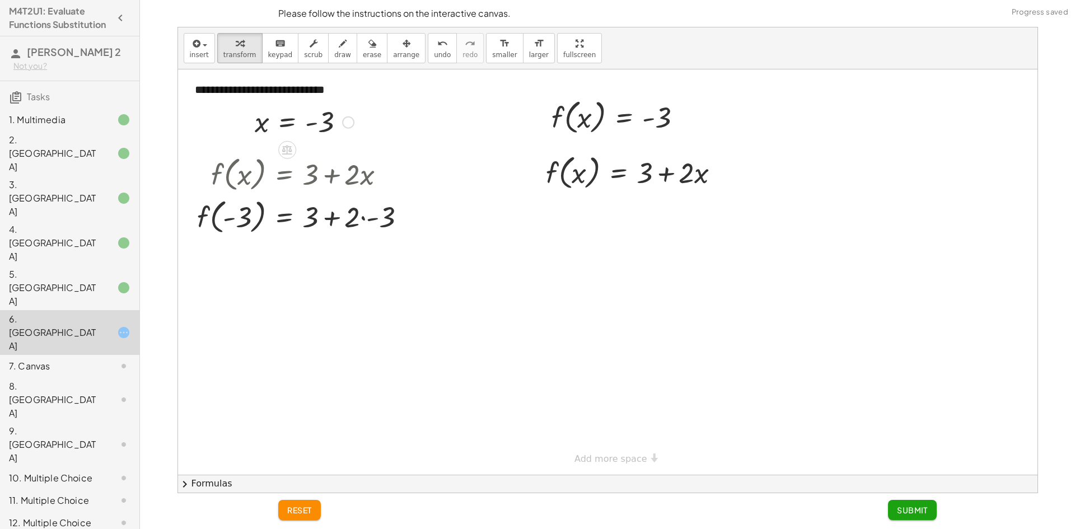
click at [327, 223] on div at bounding box center [306, 216] width 229 height 43
drag, startPoint x: 348, startPoint y: 223, endPoint x: 370, endPoint y: 223, distance: 21.8
click at [350, 223] on div at bounding box center [306, 216] width 229 height 43
click at [379, 223] on div at bounding box center [306, 216] width 229 height 43
click at [346, 222] on div at bounding box center [296, 216] width 208 height 43
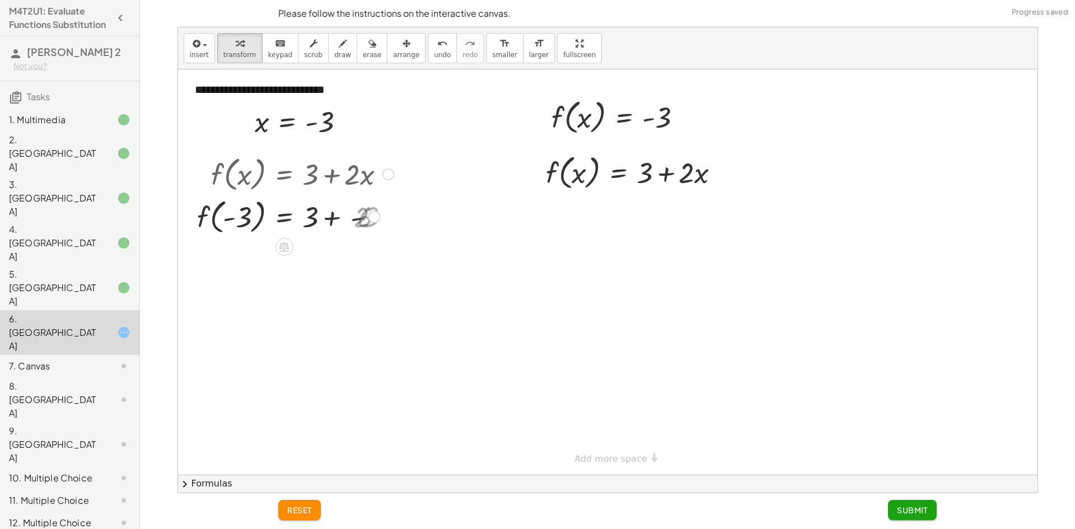
click at [346, 222] on div at bounding box center [306, 216] width 229 height 43
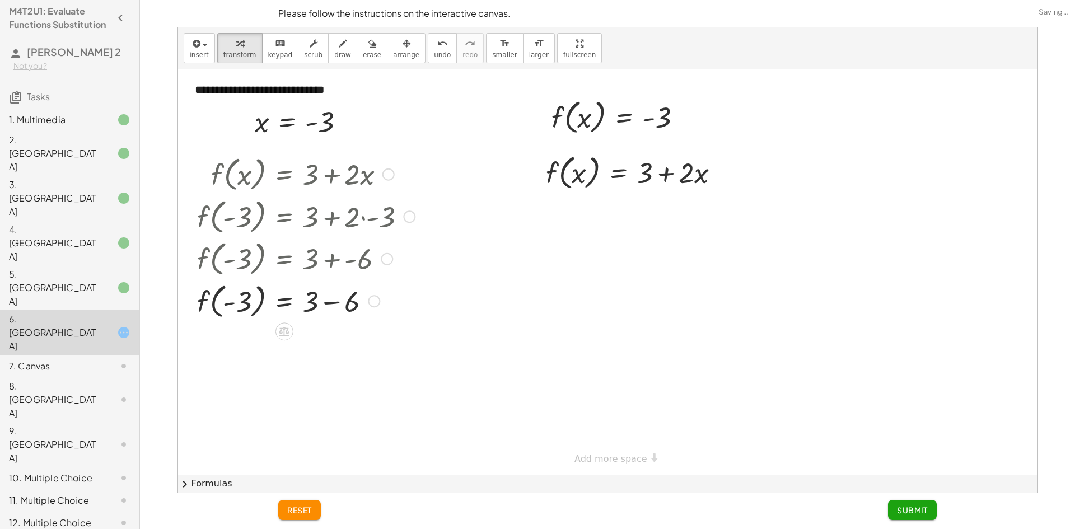
click at [338, 306] on div at bounding box center [306, 301] width 229 height 43
drag, startPoint x: 676, startPoint y: 118, endPoint x: 593, endPoint y: 184, distance: 105.6
click at [593, 184] on div "**********" at bounding box center [608, 272] width 860 height 406
click at [596, 181] on div at bounding box center [640, 172] width 229 height 43
drag, startPoint x: 640, startPoint y: 174, endPoint x: 664, endPoint y: 179, distance: 23.9
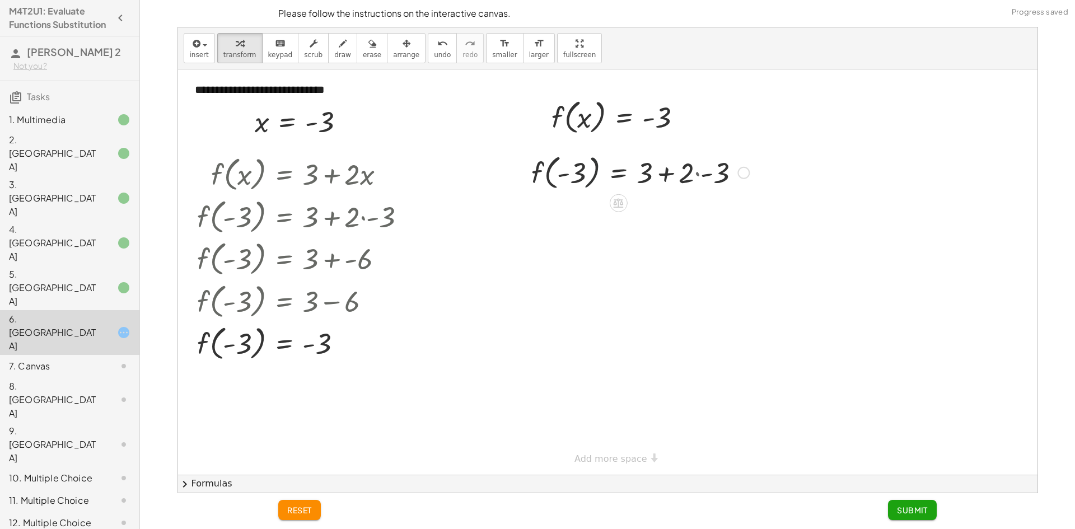
click at [643, 175] on div at bounding box center [640, 172] width 229 height 43
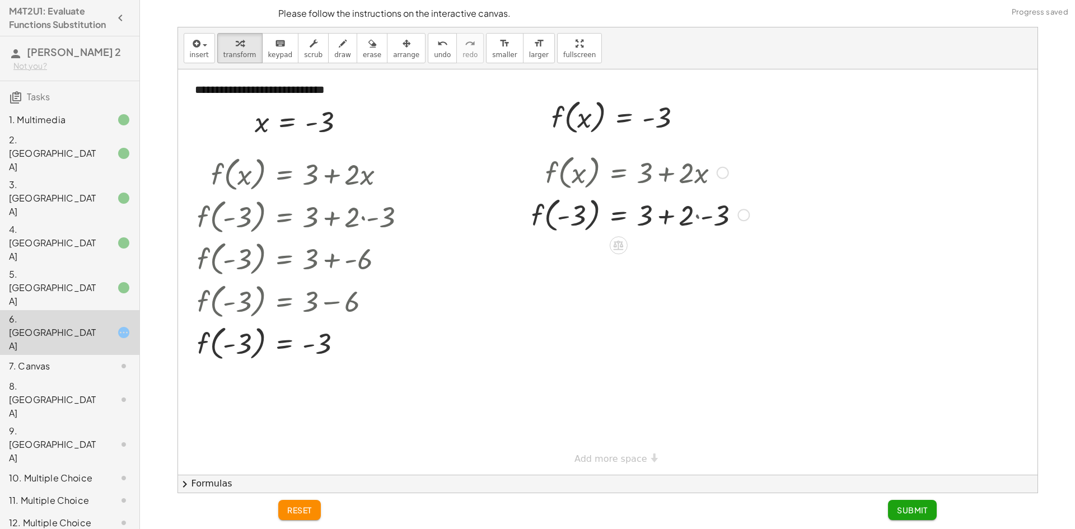
drag, startPoint x: 664, startPoint y: 179, endPoint x: 670, endPoint y: 190, distance: 12.8
click at [664, 181] on div at bounding box center [640, 172] width 229 height 43
drag, startPoint x: 676, startPoint y: 205, endPoint x: 694, endPoint y: 211, distance: 19.5
click at [677, 207] on div at bounding box center [640, 214] width 229 height 43
click at [695, 211] on div at bounding box center [640, 214] width 229 height 43
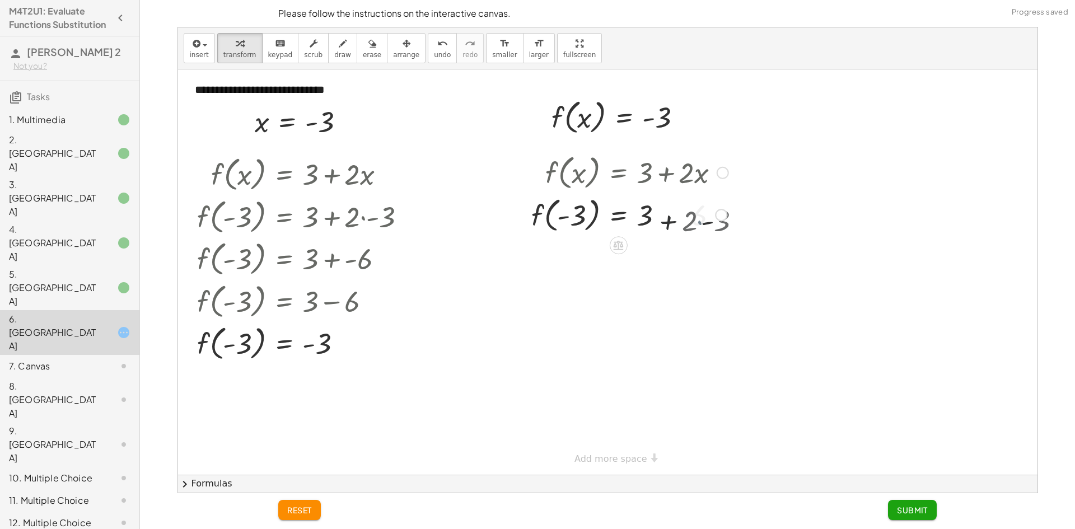
click at [687, 215] on div at bounding box center [630, 214] width 208 height 43
click at [687, 215] on div at bounding box center [640, 214] width 229 height 43
click at [618, 215] on div "+ · 2 · - 3 f ( , ) = + 3 + · 2 · - 3 - 3 6 − -" at bounding box center [618, 215] width 0 height 0
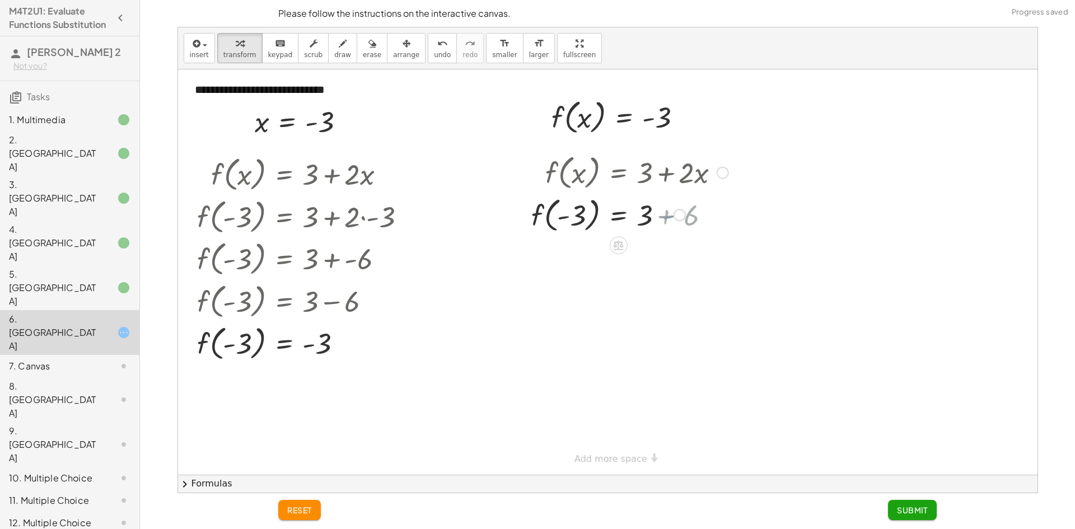
click at [678, 217] on div at bounding box center [679, 215] width 12 height 12
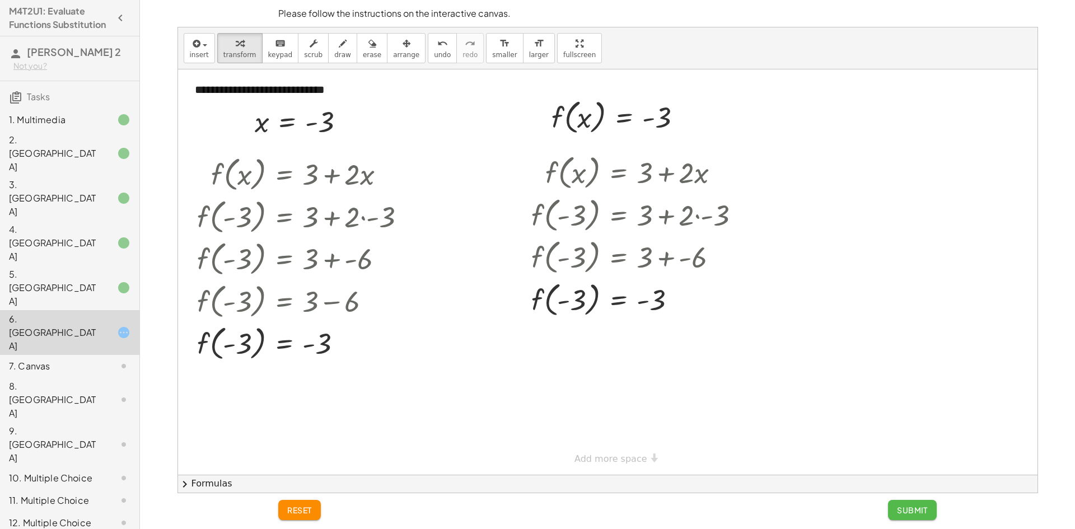
click at [919, 509] on span "Submit" at bounding box center [912, 510] width 31 height 10
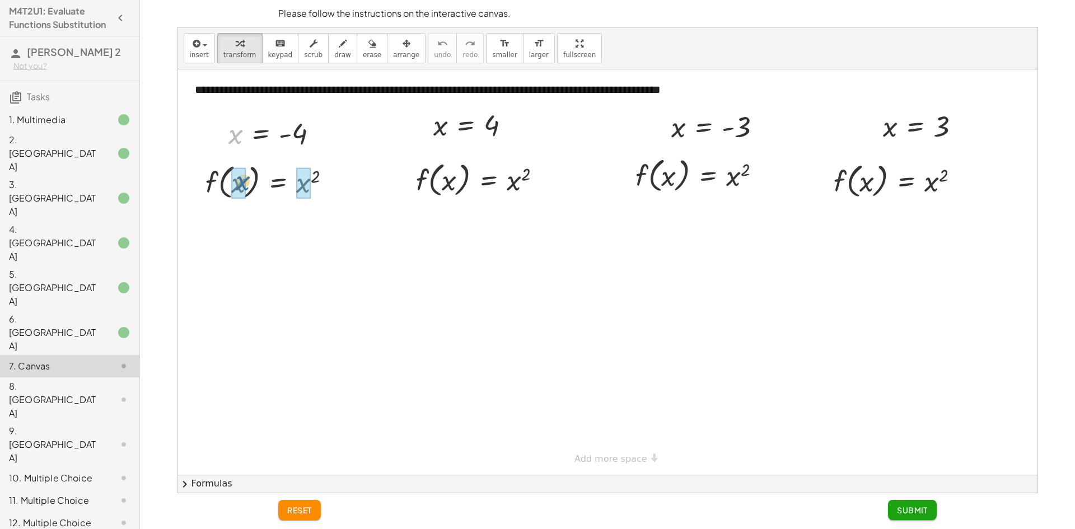
drag, startPoint x: 239, startPoint y: 139, endPoint x: 248, endPoint y: 190, distance: 51.9
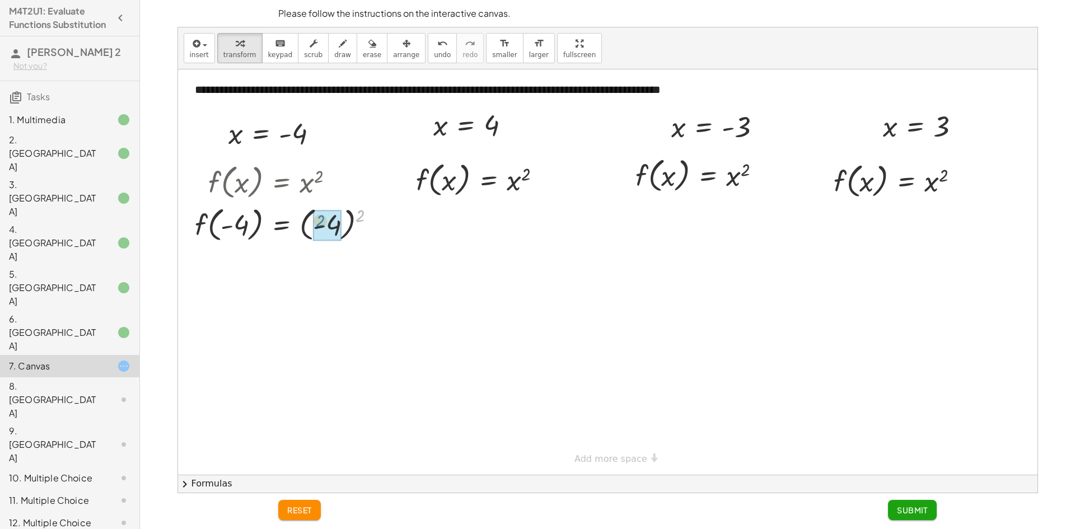
drag, startPoint x: 360, startPoint y: 218, endPoint x: 320, endPoint y: 223, distance: 40.1
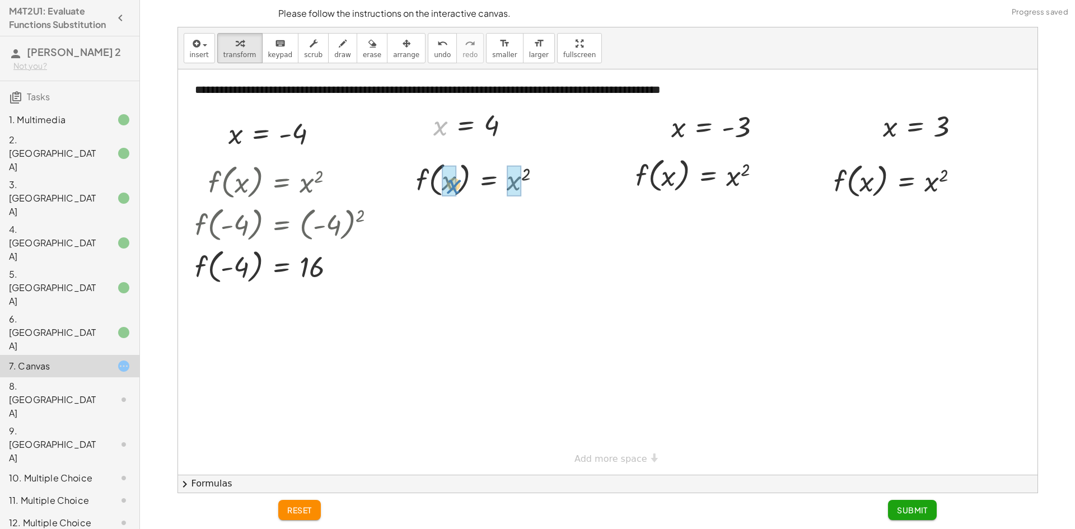
drag, startPoint x: 440, startPoint y: 132, endPoint x: 453, endPoint y: 190, distance: 60.3
drag, startPoint x: 525, startPoint y: 215, endPoint x: 520, endPoint y: 218, distance: 6.3
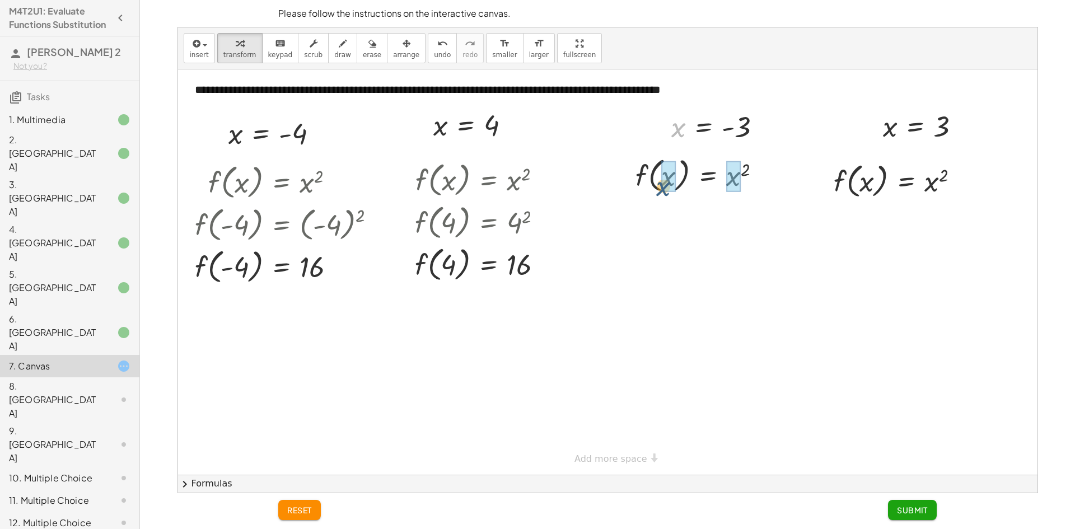
drag, startPoint x: 682, startPoint y: 133, endPoint x: 667, endPoint y: 193, distance: 61.8
drag, startPoint x: 785, startPoint y: 167, endPoint x: 748, endPoint y: 183, distance: 40.9
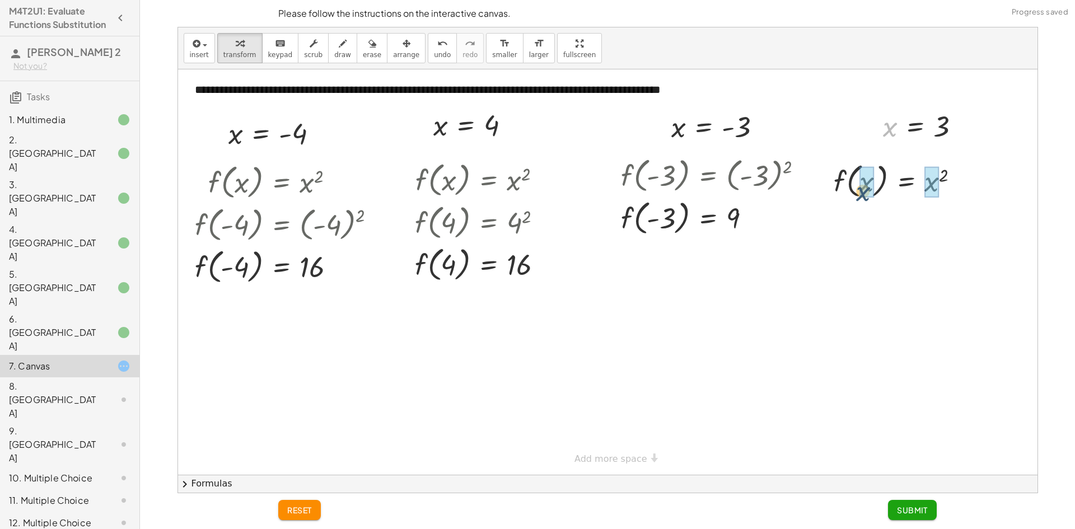
drag, startPoint x: 892, startPoint y: 132, endPoint x: 864, endPoint y: 198, distance: 71.6
drag, startPoint x: 947, startPoint y: 174, endPoint x: 935, endPoint y: 180, distance: 12.8
click at [914, 514] on span "Submit" at bounding box center [912, 510] width 31 height 10
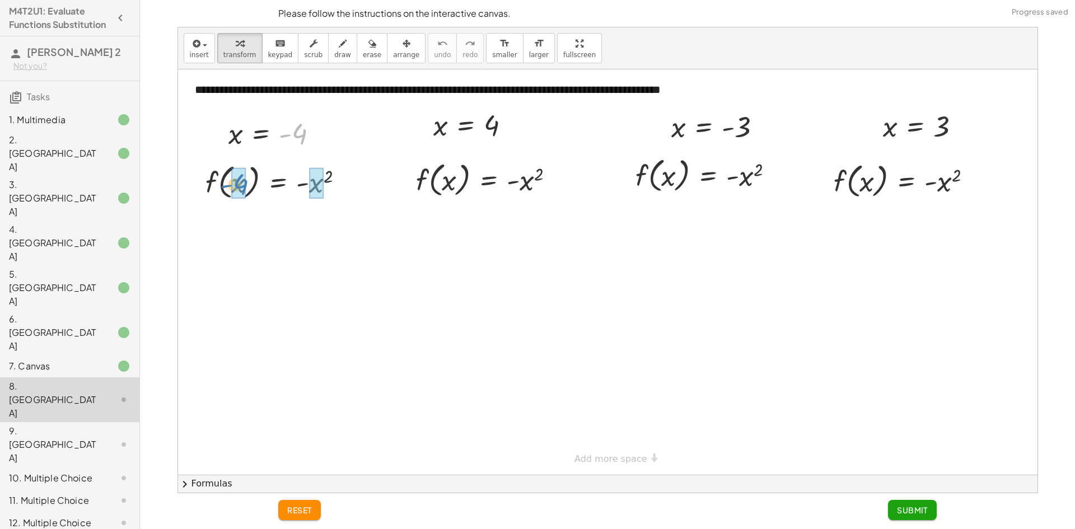
drag, startPoint x: 299, startPoint y: 136, endPoint x: 240, endPoint y: 186, distance: 76.7
drag, startPoint x: 377, startPoint y: 173, endPoint x: 344, endPoint y: 178, distance: 33.4
click at [344, 178] on div at bounding box center [296, 181] width 214 height 43
click at [344, 178] on div at bounding box center [275, 181] width 173 height 43
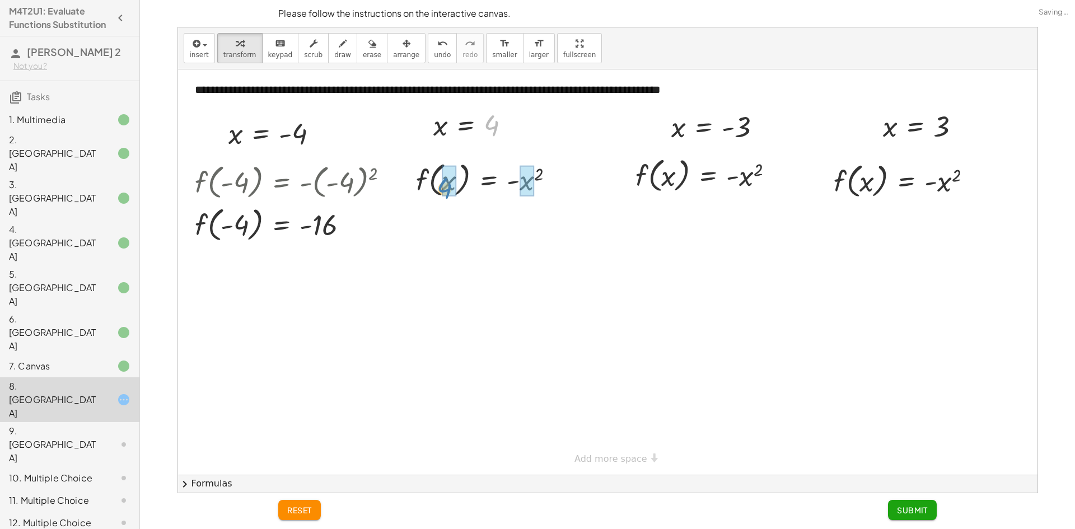
drag, startPoint x: 497, startPoint y: 128, endPoint x: 449, endPoint y: 190, distance: 78.8
click at [539, 184] on div at bounding box center [489, 179] width 160 height 43
click at [533, 184] on div at bounding box center [489, 179] width 161 height 43
drag, startPoint x: 675, startPoint y: 130, endPoint x: 674, endPoint y: 162, distance: 32.5
click at [741, 174] on div at bounding box center [723, 174] width 215 height 43
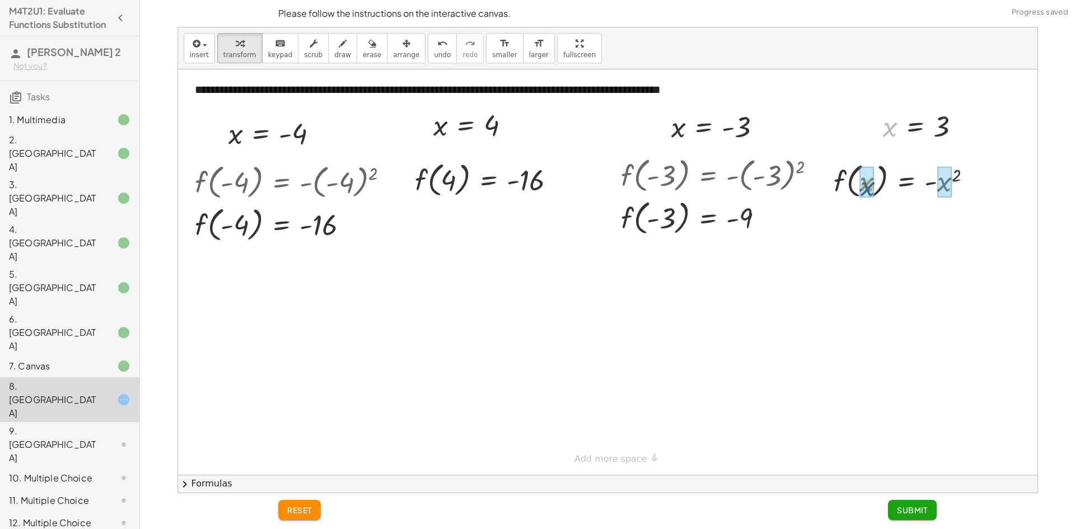
drag, startPoint x: 888, startPoint y: 127, endPoint x: 866, endPoint y: 187, distance: 64.5
click at [0, 0] on div "f ( , x ) = - x 2 3 3 f ( , x ) = - x 2" at bounding box center [0, 0] width 0 height 0
click at [936, 176] on div at bounding box center [907, 180] width 161 height 43
click at [949, 185] on div at bounding box center [907, 180] width 161 height 43
click at [929, 511] on button "Submit" at bounding box center [912, 510] width 49 height 20
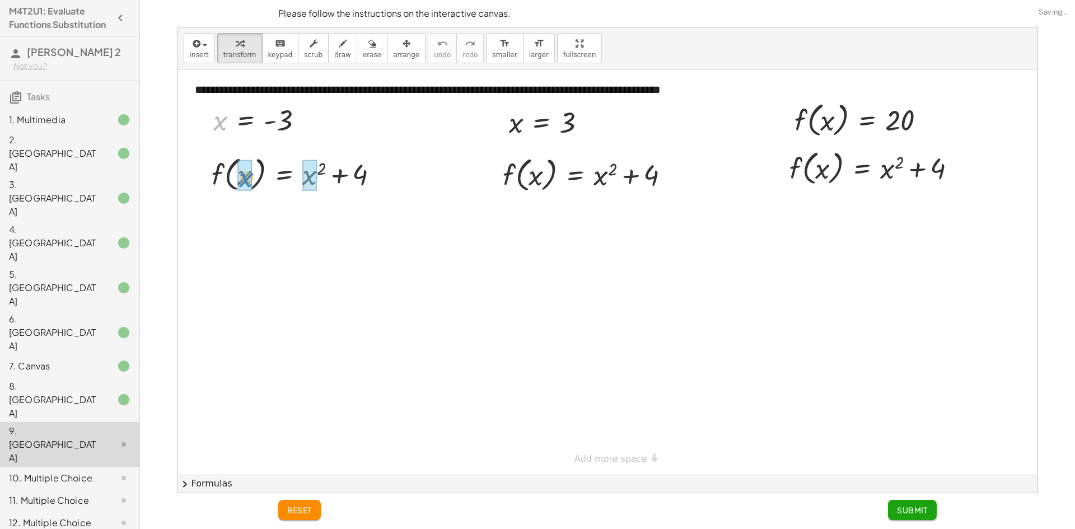
drag, startPoint x: 223, startPoint y: 123, endPoint x: 249, endPoint y: 180, distance: 62.9
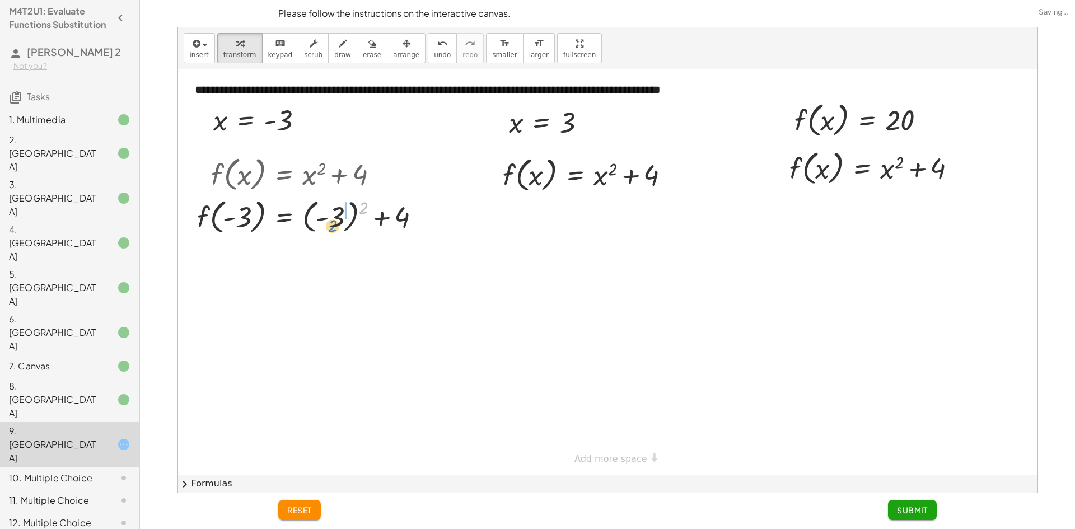
drag, startPoint x: 367, startPoint y: 205, endPoint x: 336, endPoint y: 223, distance: 35.6
click at [336, 223] on div at bounding box center [314, 216] width 244 height 43
click at [316, 262] on div at bounding box center [314, 258] width 244 height 43
click at [332, 266] on div at bounding box center [314, 258] width 244 height 43
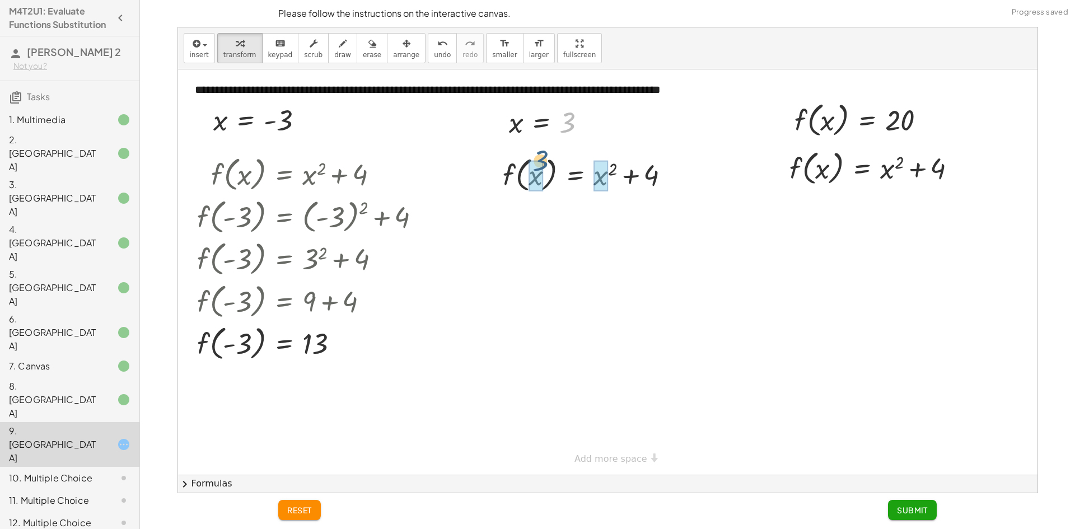
drag, startPoint x: 566, startPoint y: 131, endPoint x: 538, endPoint y: 173, distance: 50.5
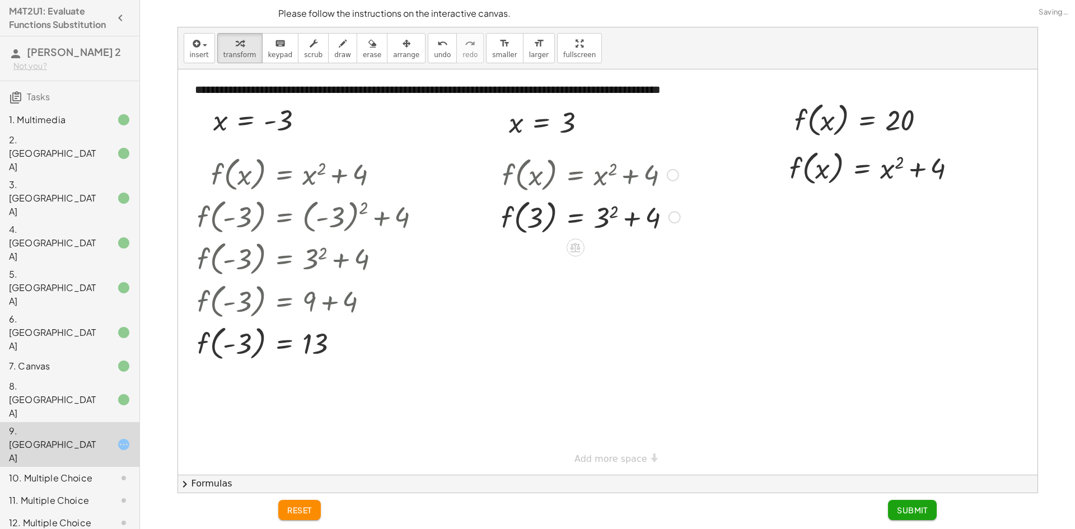
drag, startPoint x: 605, startPoint y: 211, endPoint x: 642, endPoint y: 223, distance: 39.3
click at [606, 211] on div at bounding box center [591, 216] width 190 height 43
click at [642, 223] on div at bounding box center [590, 216] width 189 height 43
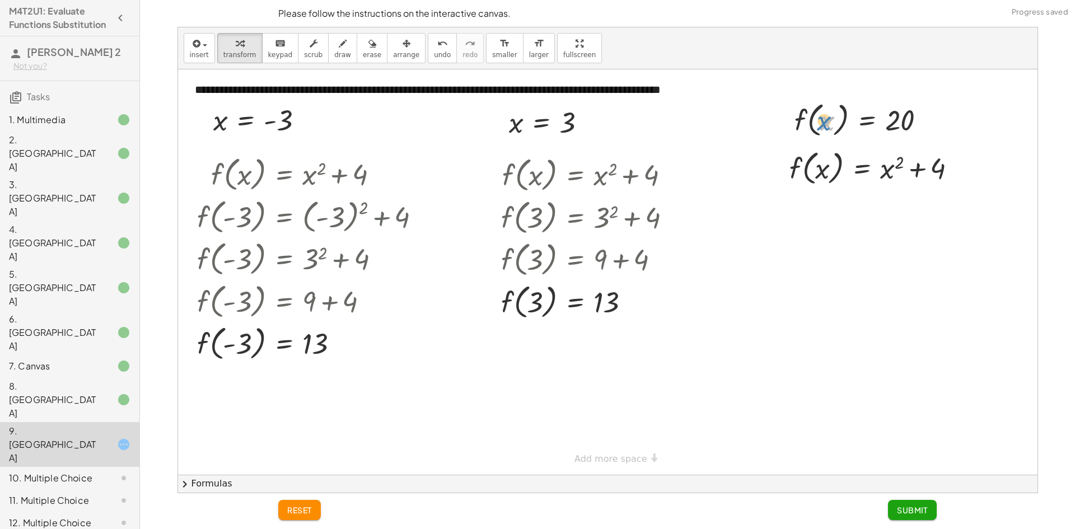
drag, startPoint x: 829, startPoint y: 124, endPoint x: 850, endPoint y: 120, distance: 21.6
click at [836, 119] on div at bounding box center [864, 119] width 151 height 43
drag, startPoint x: 851, startPoint y: 158, endPoint x: 859, endPoint y: 140, distance: 19.3
drag, startPoint x: 897, startPoint y: 122, endPoint x: 820, endPoint y: 171, distance: 91.7
click at [883, 169] on div at bounding box center [877, 167] width 217 height 43
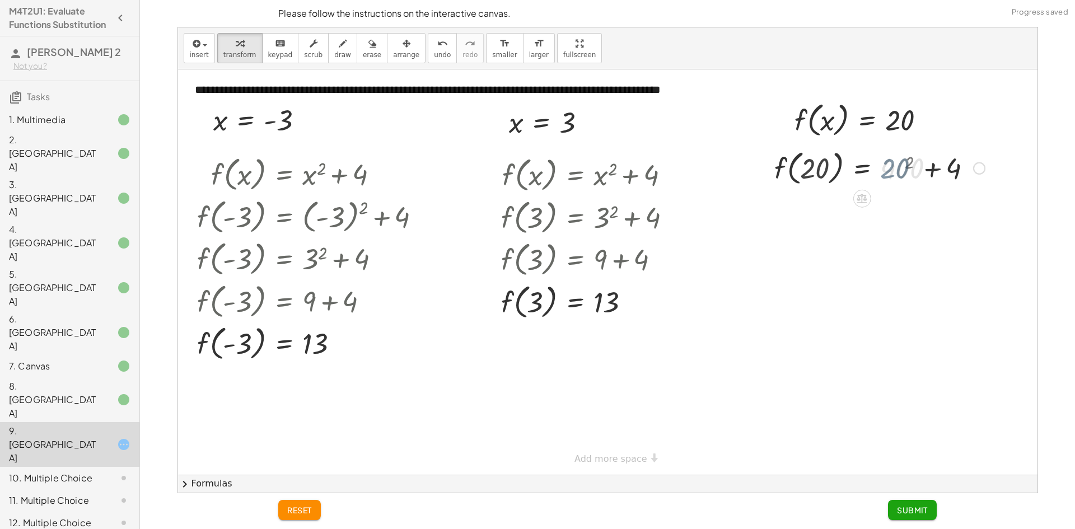
click at [928, 174] on div at bounding box center [880, 167] width 222 height 43
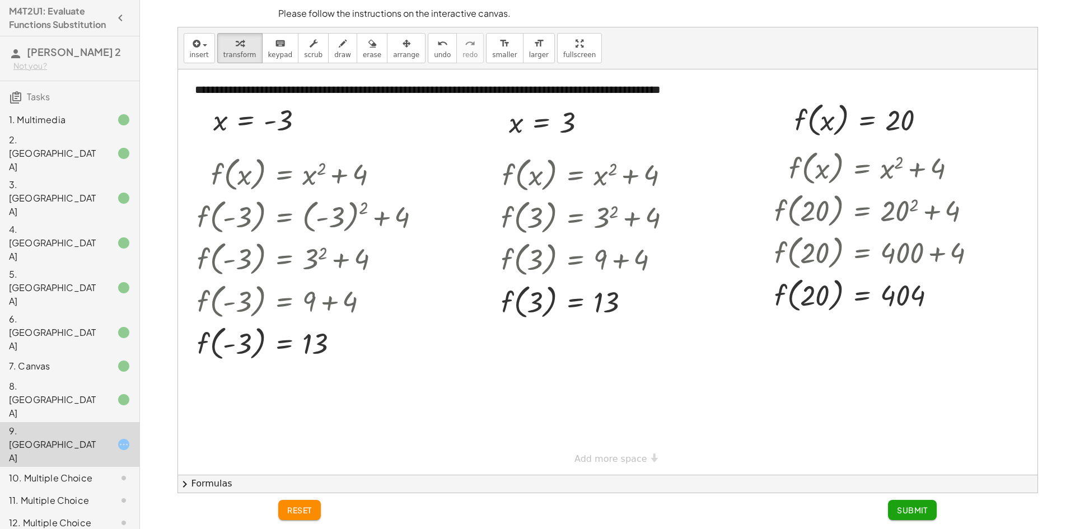
click at [904, 502] on button "Submit" at bounding box center [912, 510] width 49 height 20
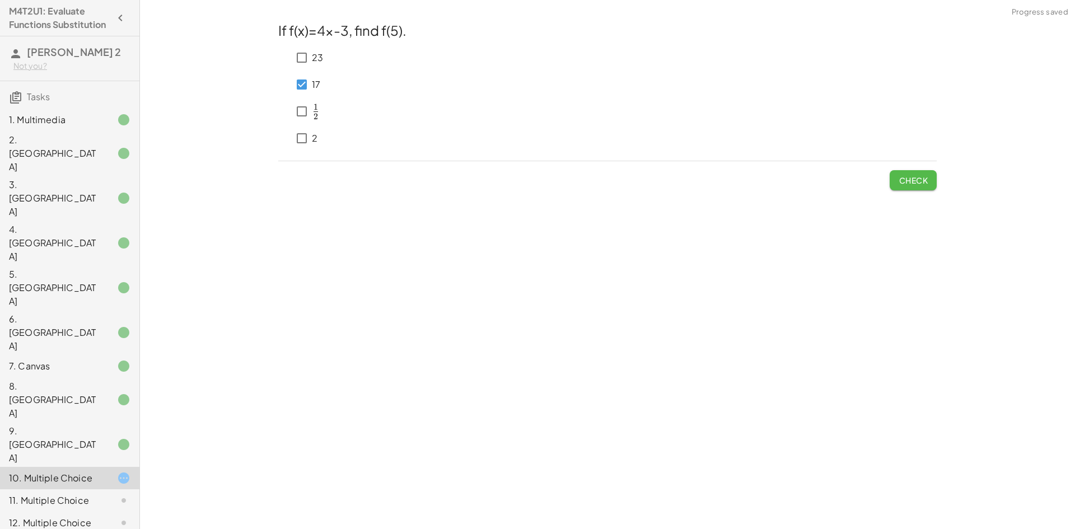
click at [910, 179] on span "Check" at bounding box center [913, 180] width 29 height 10
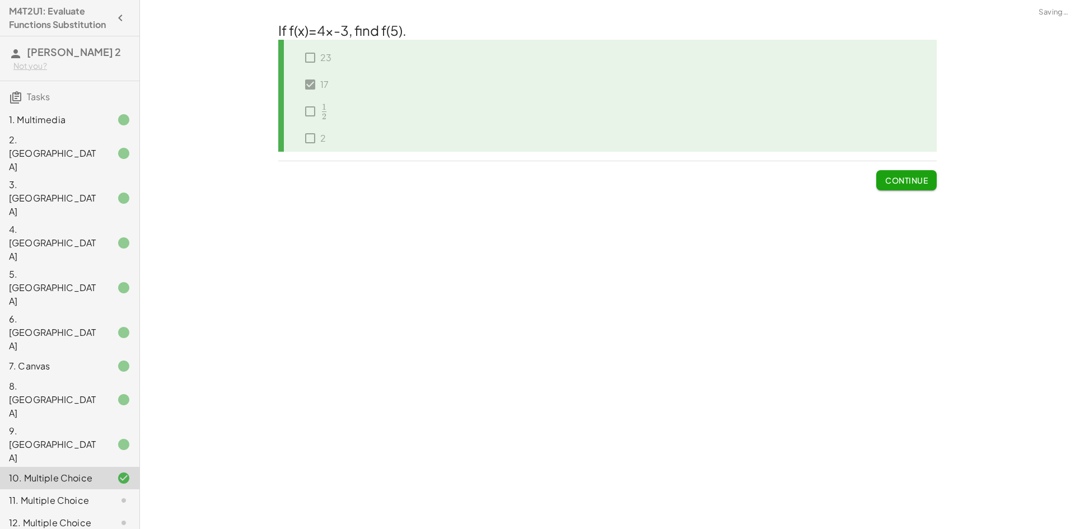
click at [920, 176] on span "Continue" at bounding box center [907, 180] width 43 height 10
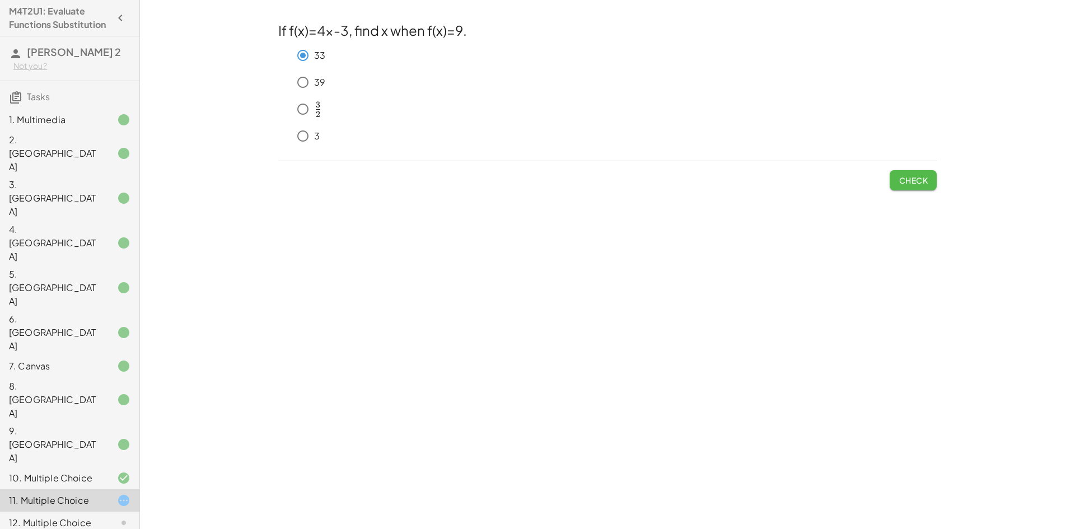
click at [916, 183] on span "Check" at bounding box center [913, 180] width 29 height 10
click at [902, 181] on span "Check" at bounding box center [913, 180] width 29 height 10
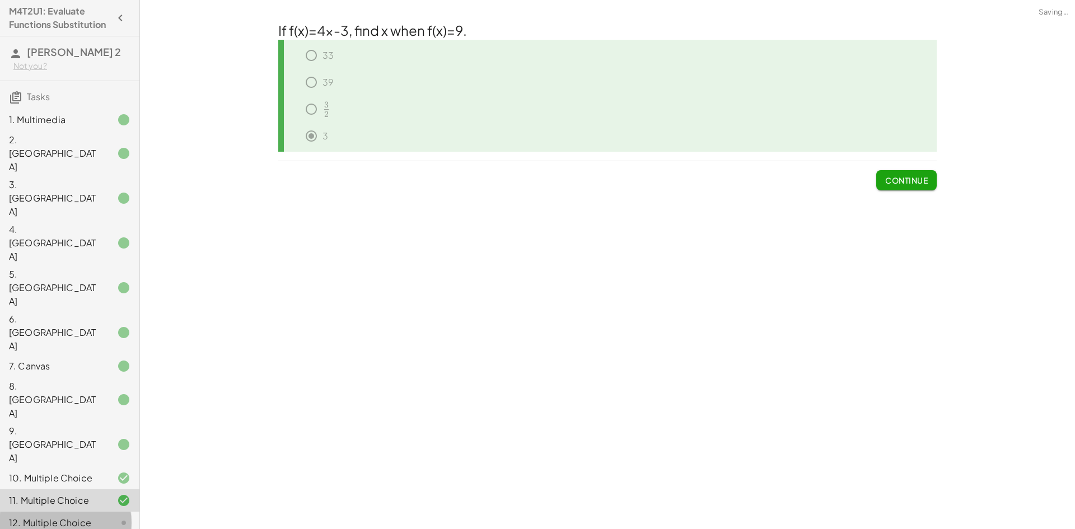
click at [83, 516] on div "12. Multiple Choice" at bounding box center [54, 522] width 90 height 13
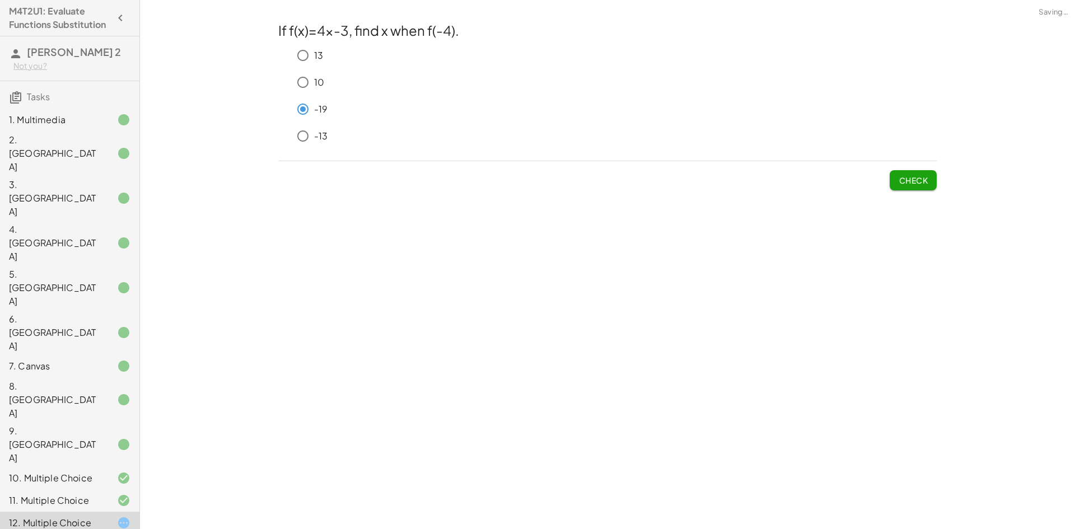
click at [914, 182] on span "Check" at bounding box center [913, 180] width 29 height 10
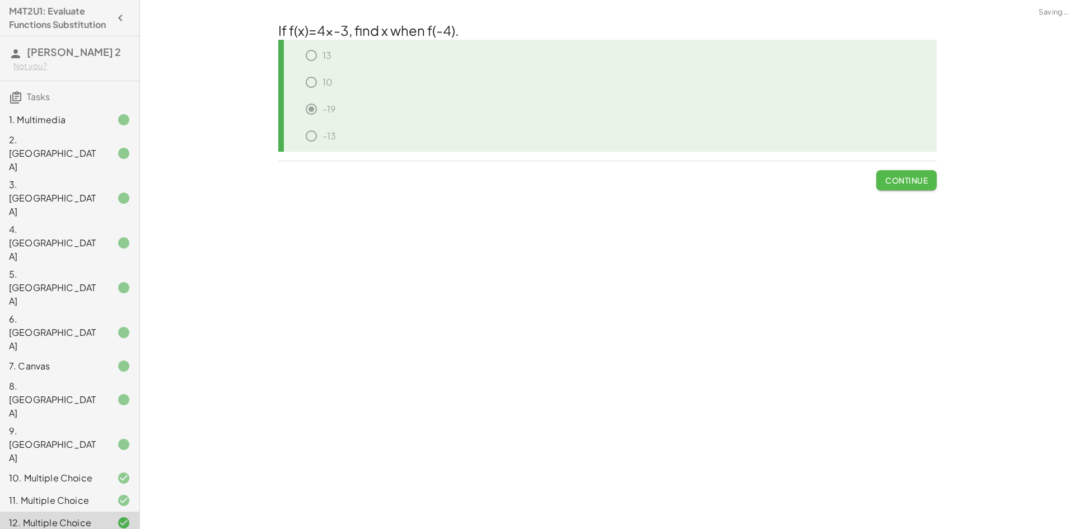
click at [926, 180] on span "Continue" at bounding box center [907, 180] width 43 height 10
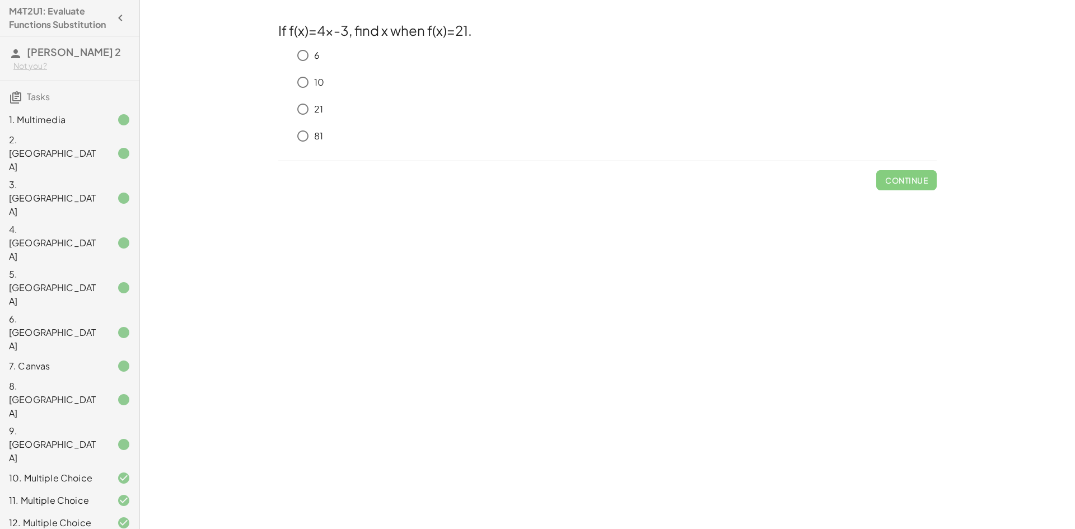
click at [376, 140] on div "81" at bounding box center [614, 136] width 645 height 22
click at [319, 143] on div "81" at bounding box center [614, 136] width 645 height 22
click at [916, 181] on span "Check" at bounding box center [913, 180] width 29 height 10
click at [909, 183] on span "Check" at bounding box center [913, 180] width 29 height 10
click at [921, 180] on span "Check" at bounding box center [913, 180] width 29 height 10
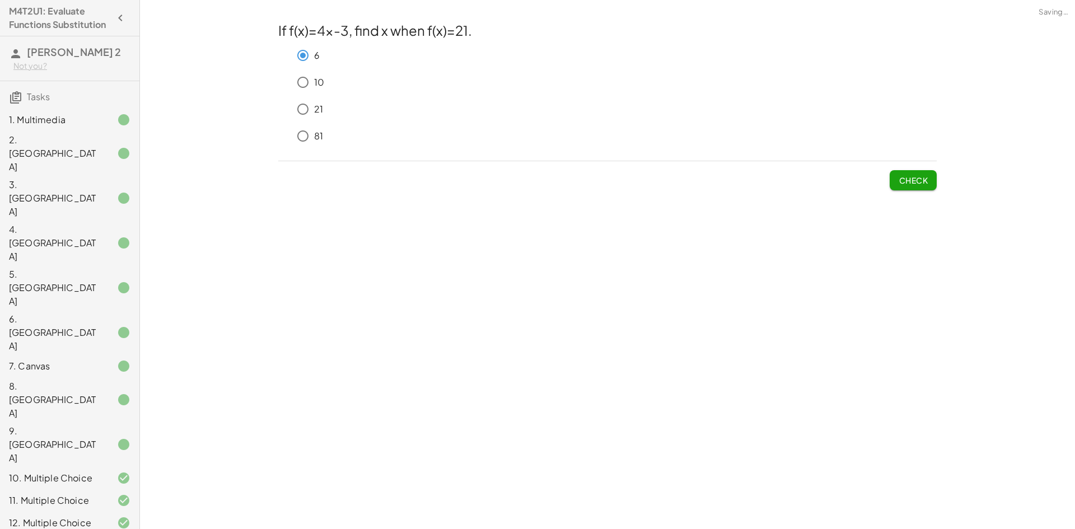
click at [895, 184] on button "Check" at bounding box center [913, 180] width 47 height 20
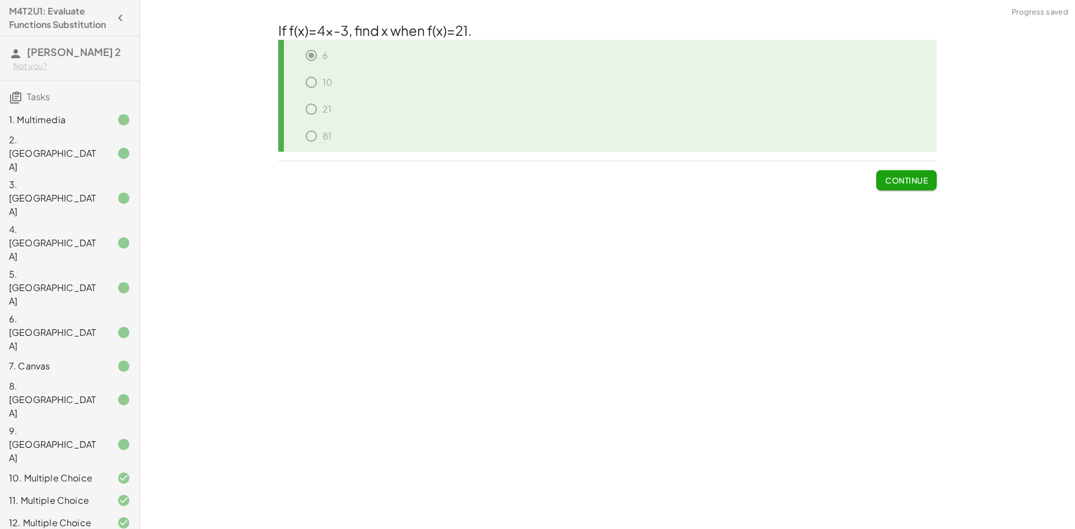
click at [893, 184] on span "Continue" at bounding box center [907, 180] width 43 height 10
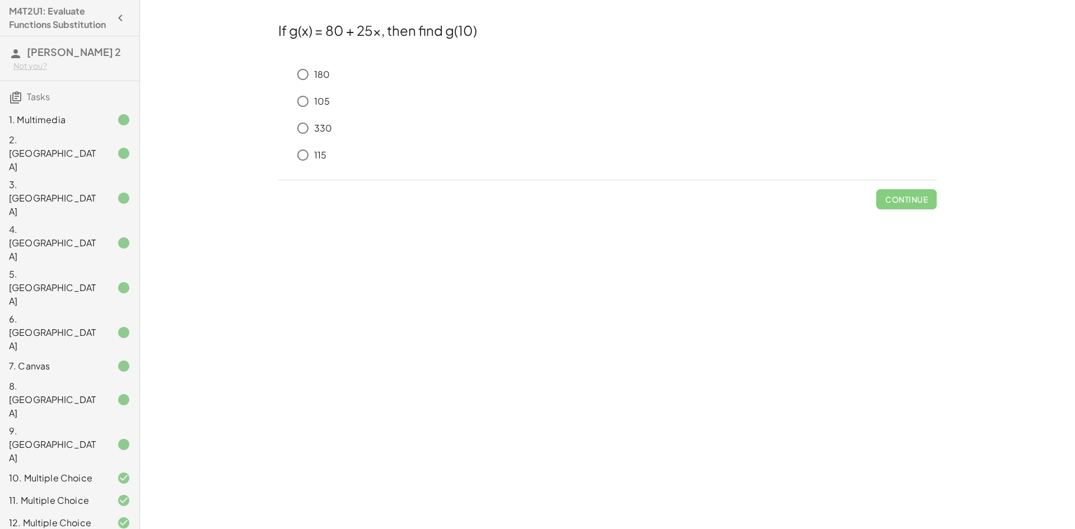
click at [296, 133] on div "330" at bounding box center [607, 130] width 659 height 27
click at [925, 200] on span "Check" at bounding box center [913, 199] width 29 height 10
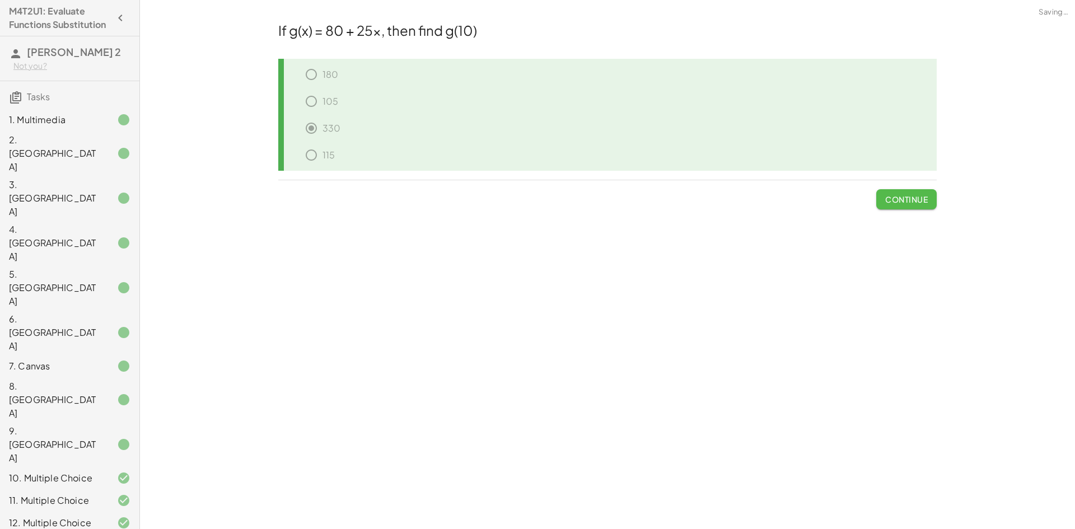
click at [918, 206] on button "Continue" at bounding box center [907, 199] width 60 height 20
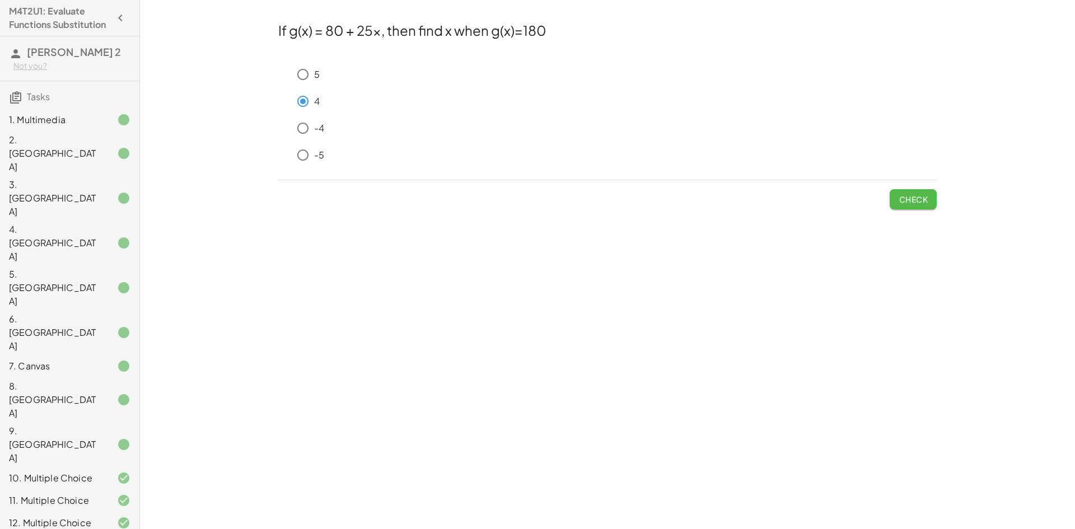
click at [906, 195] on span "Check" at bounding box center [913, 199] width 29 height 10
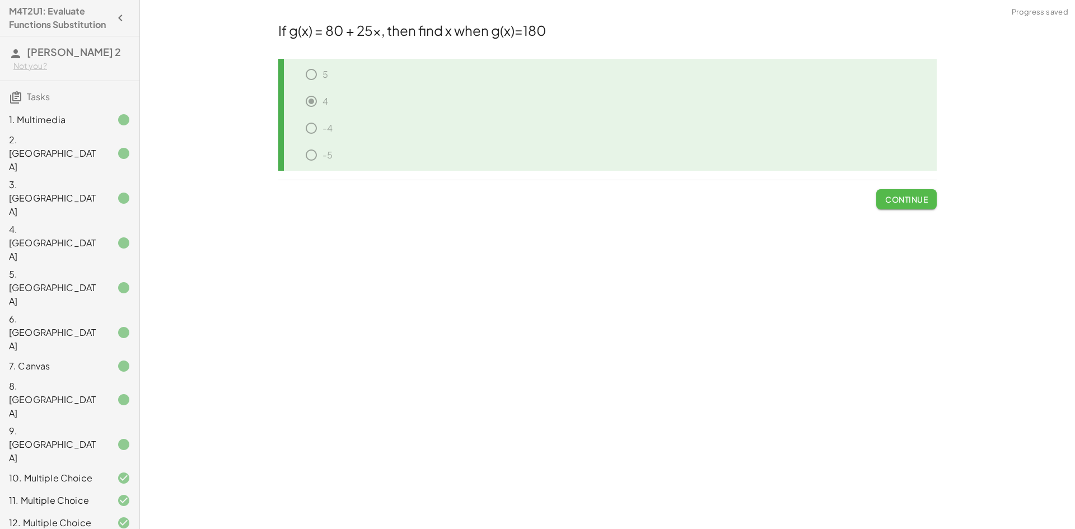
click at [892, 202] on span "Continue" at bounding box center [907, 199] width 43 height 10
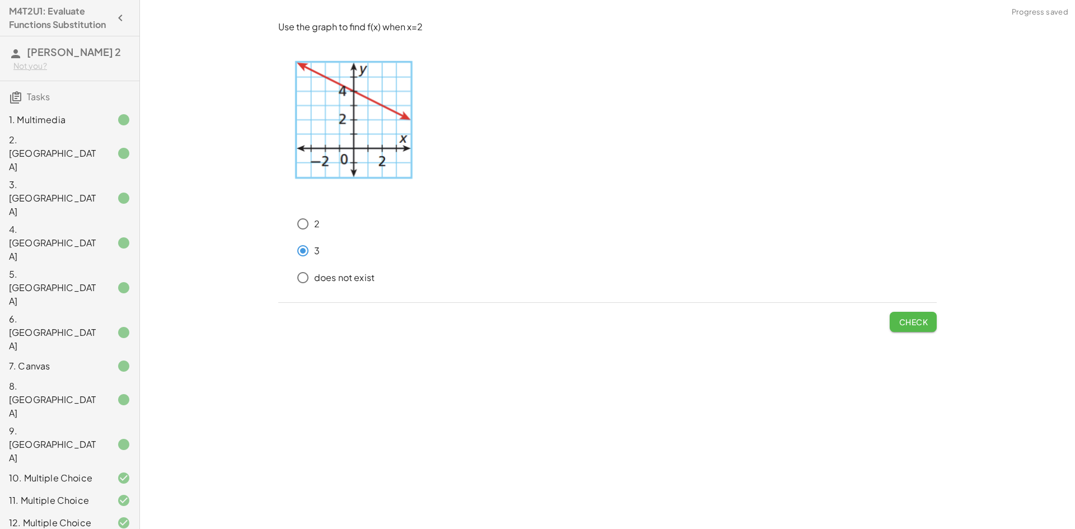
click at [904, 319] on span "Check" at bounding box center [913, 322] width 29 height 10
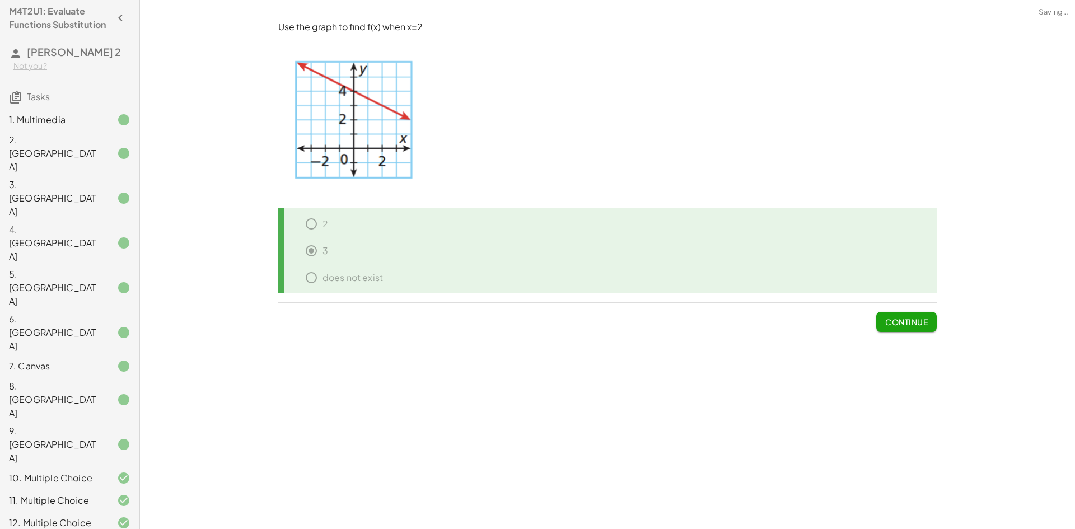
drag, startPoint x: 902, startPoint y: 326, endPoint x: 903, endPoint y: 318, distance: 8.4
click at [903, 324] on span "Continue" at bounding box center [907, 322] width 43 height 10
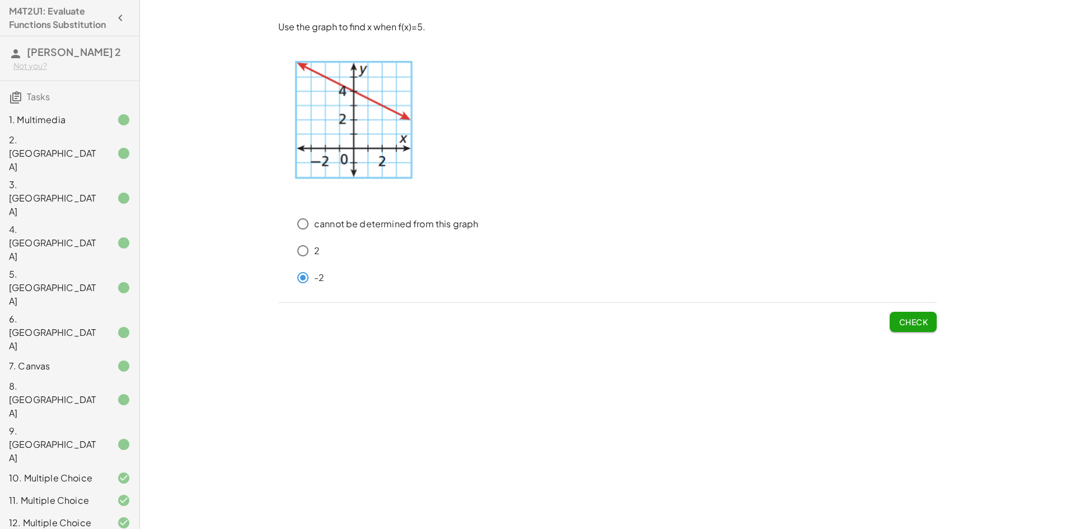
click at [910, 317] on span "Check" at bounding box center [913, 322] width 29 height 10
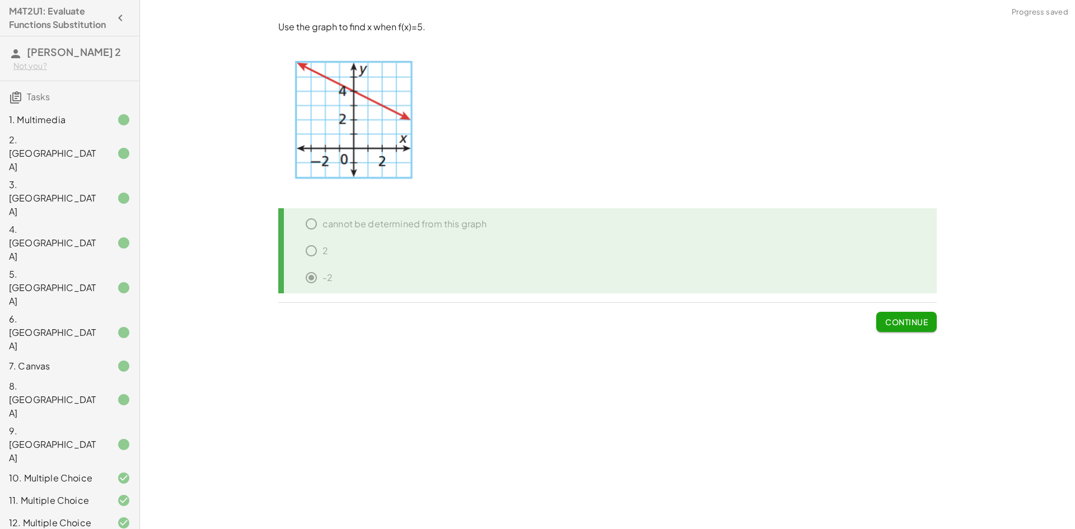
click at [909, 318] on span "Continue" at bounding box center [907, 322] width 43 height 10
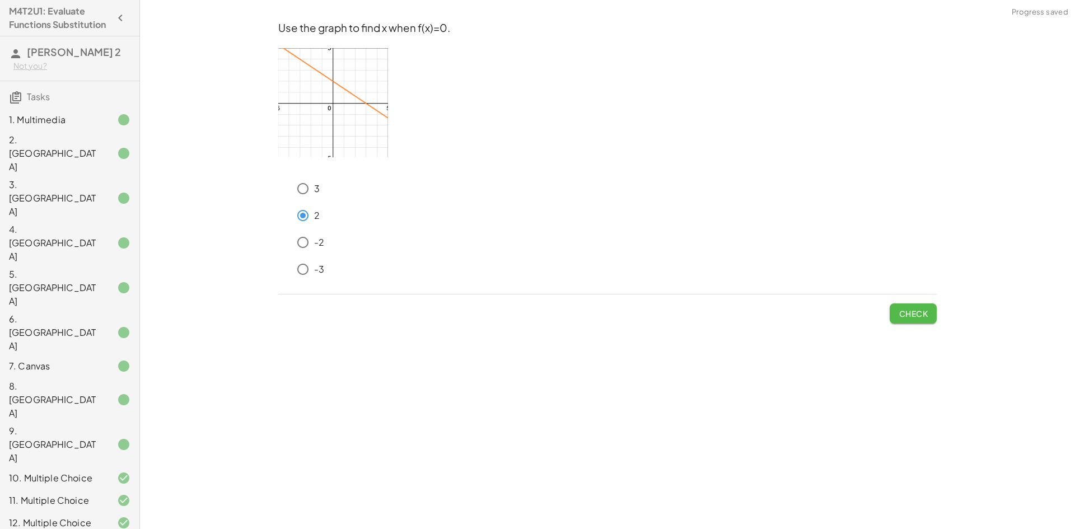
click at [910, 314] on span "Check" at bounding box center [913, 314] width 29 height 10
click at [893, 318] on button "Check" at bounding box center [913, 314] width 47 height 20
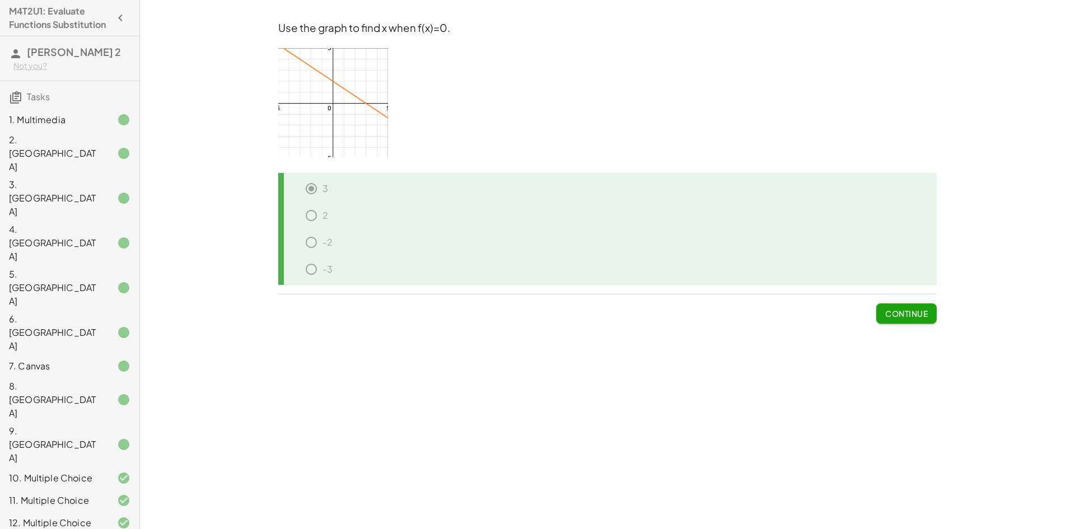
drag, startPoint x: 900, startPoint y: 299, endPoint x: 909, endPoint y: 323, distance: 25.5
click at [907, 316] on span "Continue" at bounding box center [907, 309] width 60 height 29
click at [909, 324] on button "Continue" at bounding box center [907, 314] width 60 height 20
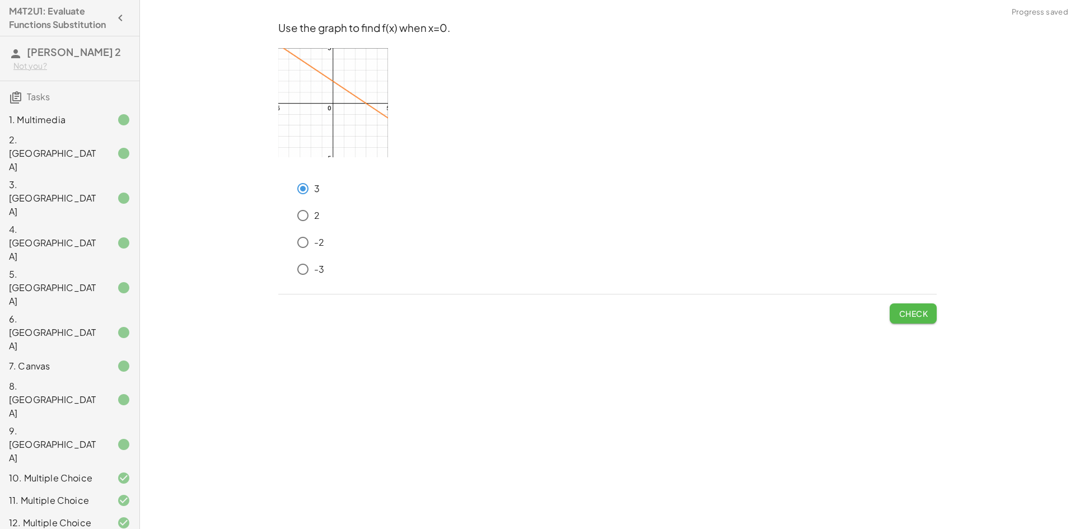
click at [926, 311] on span "Check" at bounding box center [913, 314] width 29 height 10
click at [933, 319] on button "Check" at bounding box center [913, 314] width 47 height 20
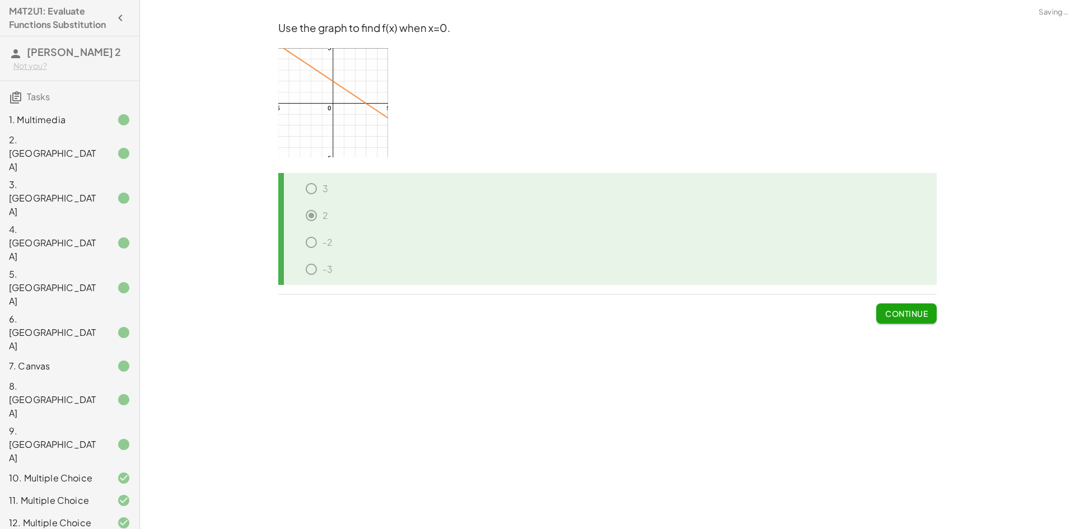
click at [925, 319] on button "Continue" at bounding box center [907, 314] width 60 height 20
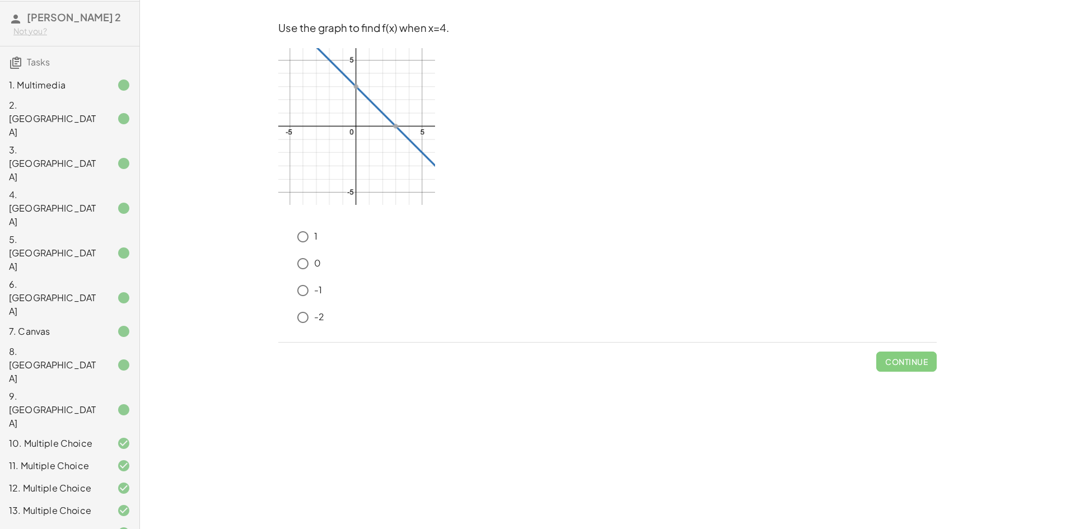
scroll to position [168, 0]
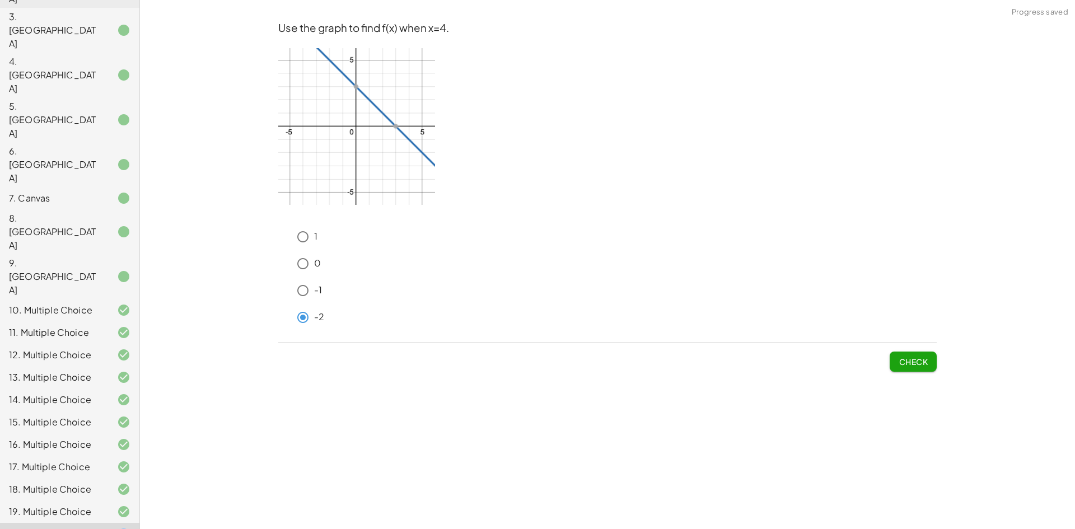
click at [931, 369] on button "Check" at bounding box center [913, 362] width 47 height 20
click at [905, 363] on span "Check" at bounding box center [913, 362] width 29 height 10
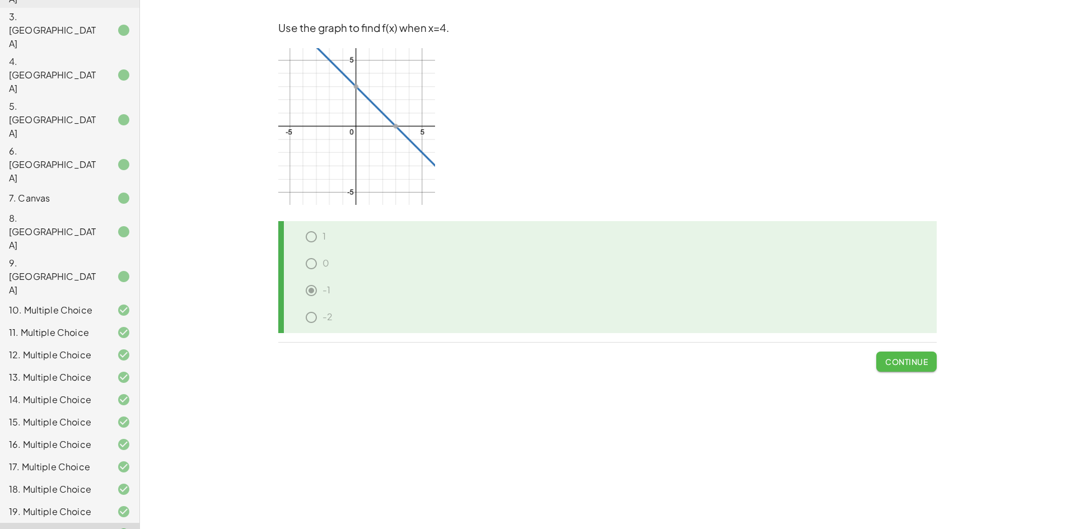
click at [921, 358] on span "Continue" at bounding box center [907, 362] width 43 height 10
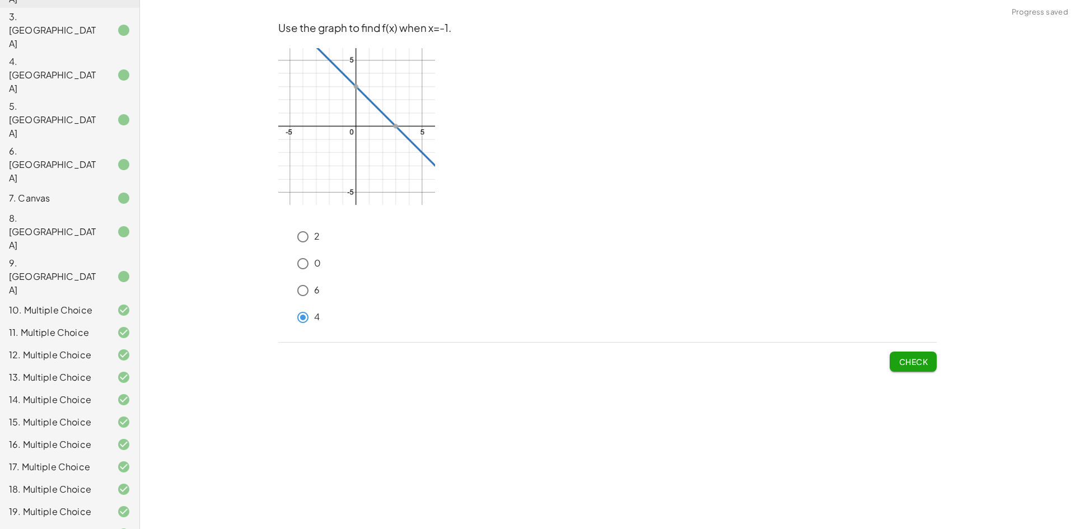
click at [900, 362] on span "Check" at bounding box center [913, 362] width 29 height 10
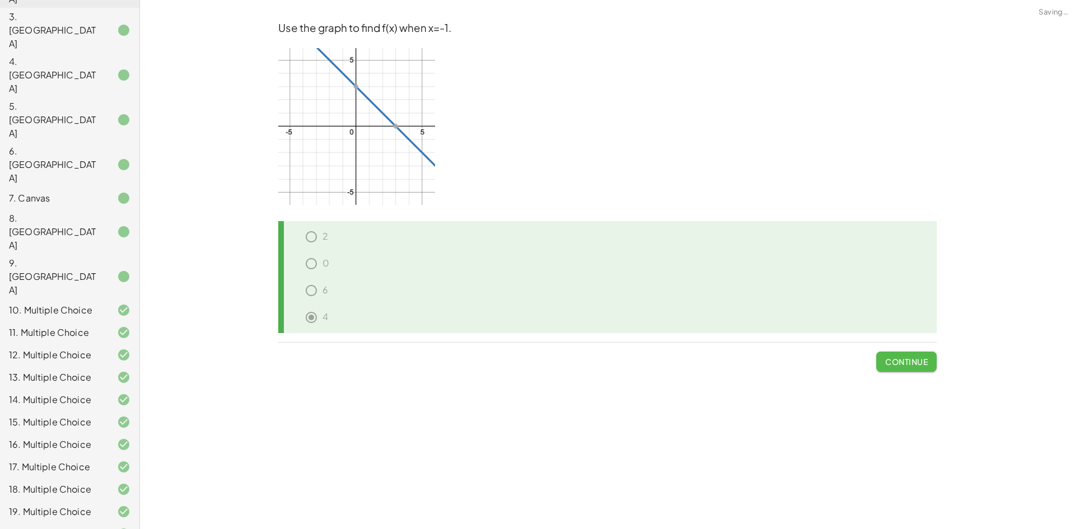
click at [900, 362] on span "Continue" at bounding box center [907, 362] width 43 height 10
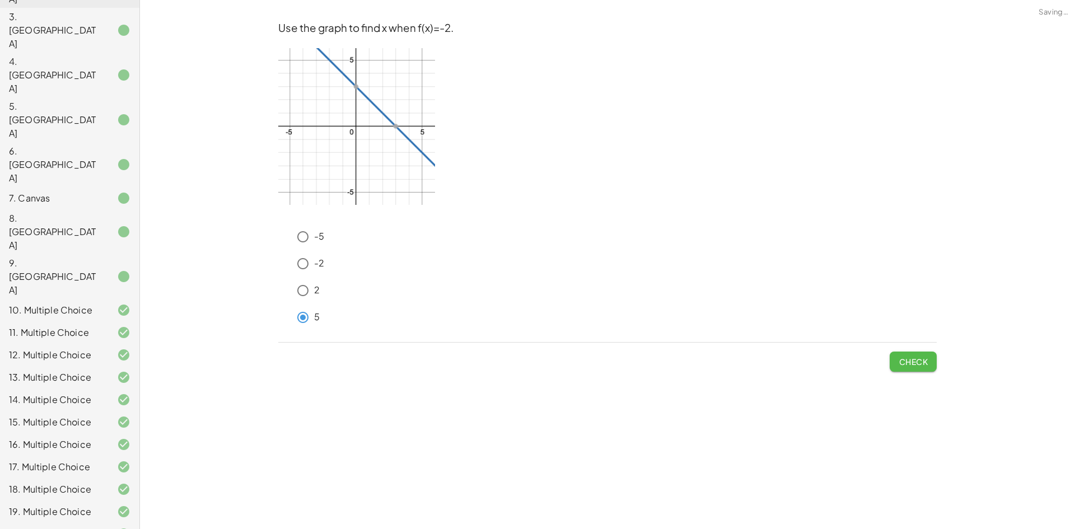
click at [918, 360] on span "Check" at bounding box center [913, 362] width 29 height 10
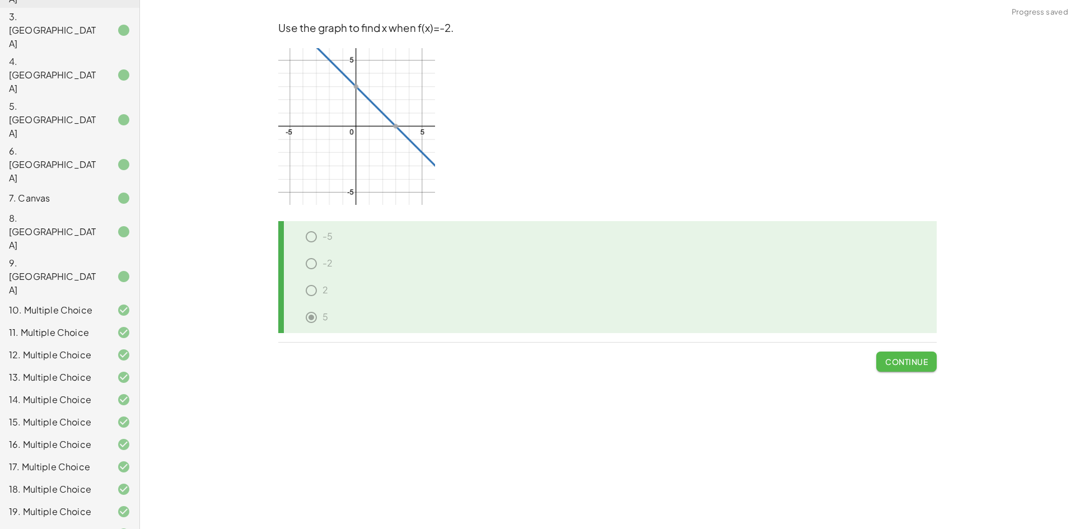
click at [914, 363] on span "Continue" at bounding box center [907, 362] width 43 height 10
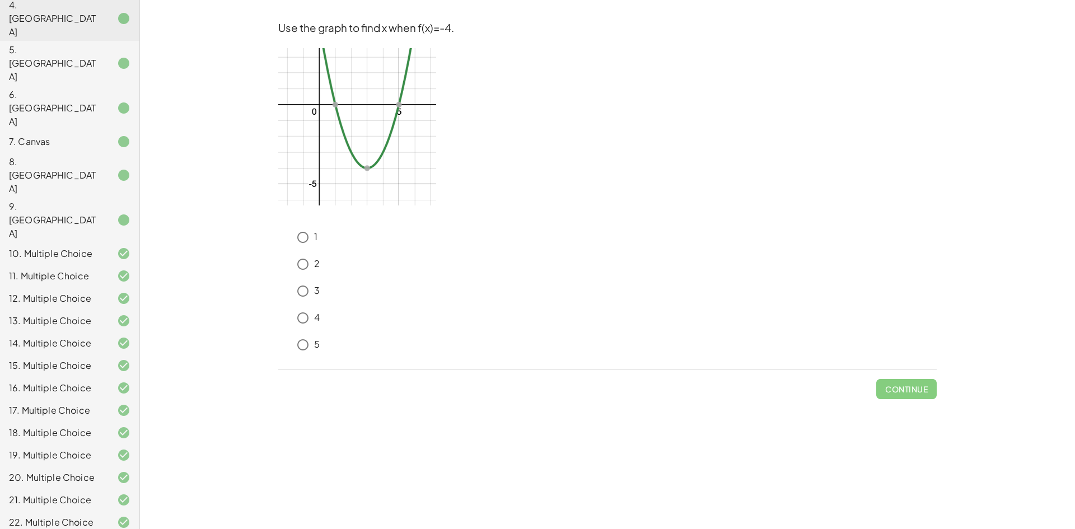
scroll to position [225, 0]
click at [916, 387] on span "Check" at bounding box center [913, 389] width 29 height 10
click at [913, 396] on button "Check" at bounding box center [913, 389] width 47 height 20
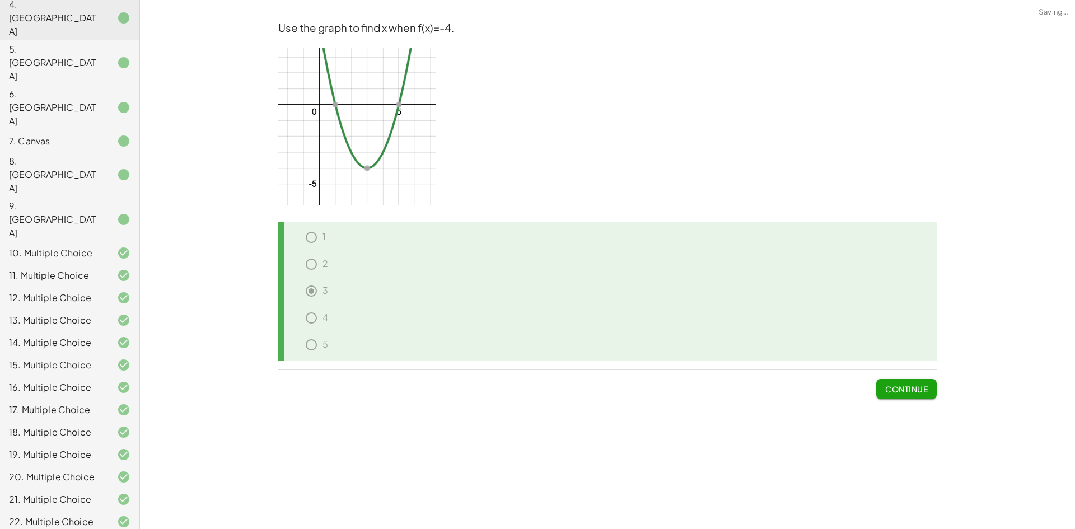
click at [921, 393] on span "Continue" at bounding box center [907, 389] width 43 height 10
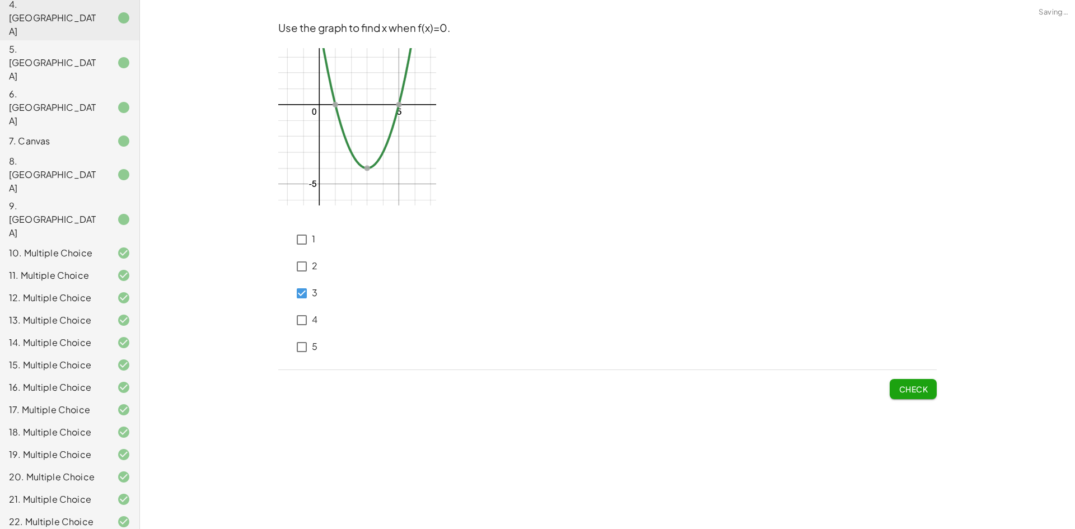
drag, startPoint x: 889, startPoint y: 384, endPoint x: 938, endPoint y: 382, distance: 48.8
click at [890, 384] on div "Check" at bounding box center [607, 384] width 659 height 29
click at [0, 0] on div "Use the graph to find x when f(x)=0. 1 2 3 4 5 Check" at bounding box center [0, 0] width 0 height 0
click at [911, 381] on button "Check" at bounding box center [913, 389] width 47 height 20
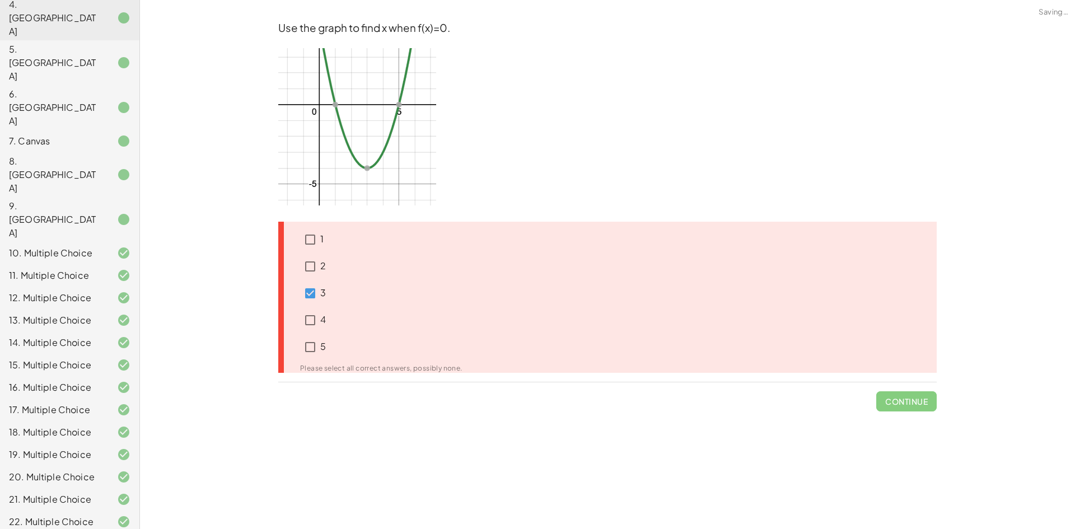
click at [322, 322] on p "4" at bounding box center [323, 320] width 6 height 13
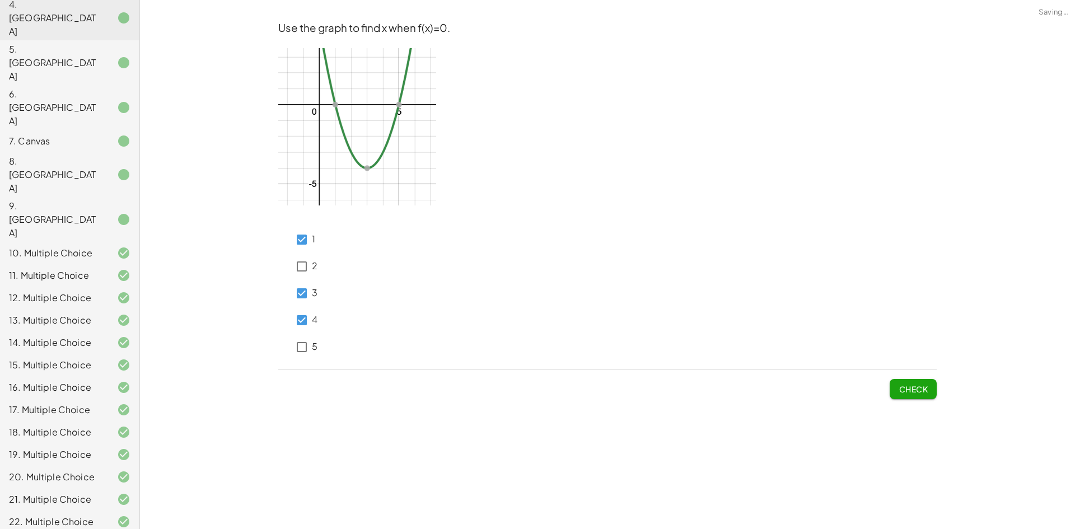
drag, startPoint x: 939, startPoint y: 389, endPoint x: 914, endPoint y: 382, distance: 26.1
click at [0, 0] on div "Use the graph to find x when f(x)=0. 1 2 3 4 5 Check" at bounding box center [0, 0] width 0 height 0
click at [914, 385] on span "Check" at bounding box center [913, 389] width 29 height 10
click at [915, 390] on span "Check" at bounding box center [913, 389] width 29 height 10
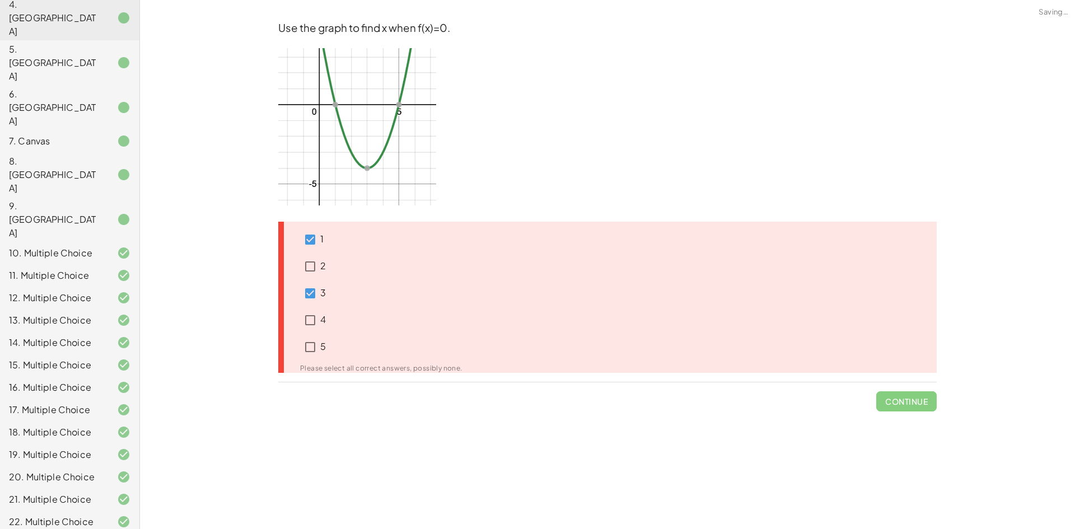
click at [915, 390] on span "Continue" at bounding box center [907, 397] width 60 height 29
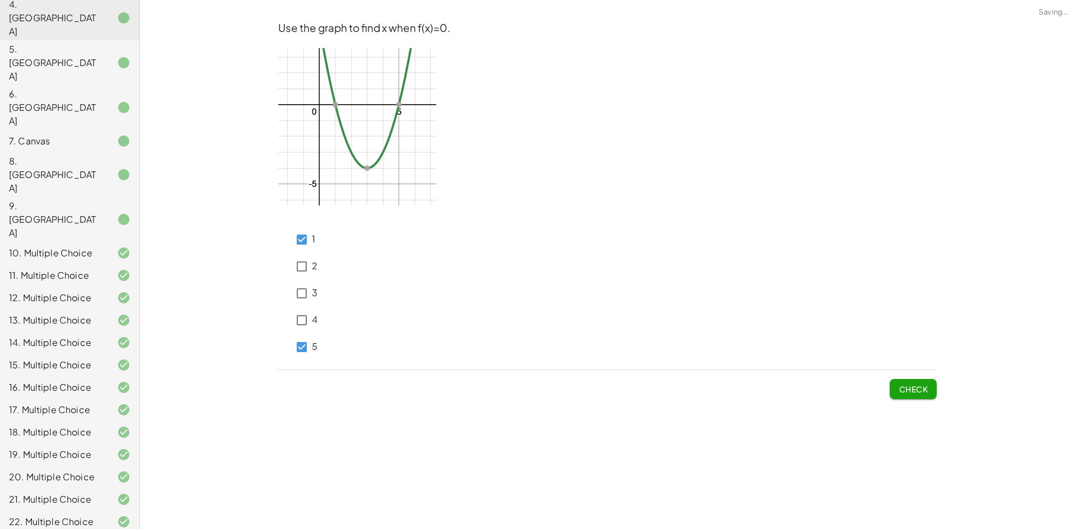
click at [912, 392] on span "Check" at bounding box center [913, 389] width 29 height 10
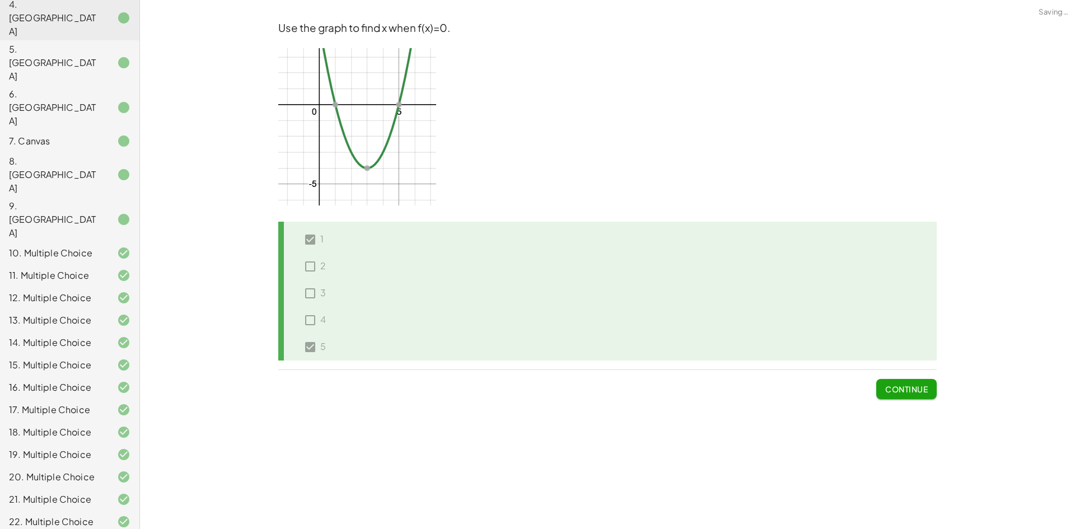
click at [912, 392] on span "Continue" at bounding box center [907, 389] width 43 height 10
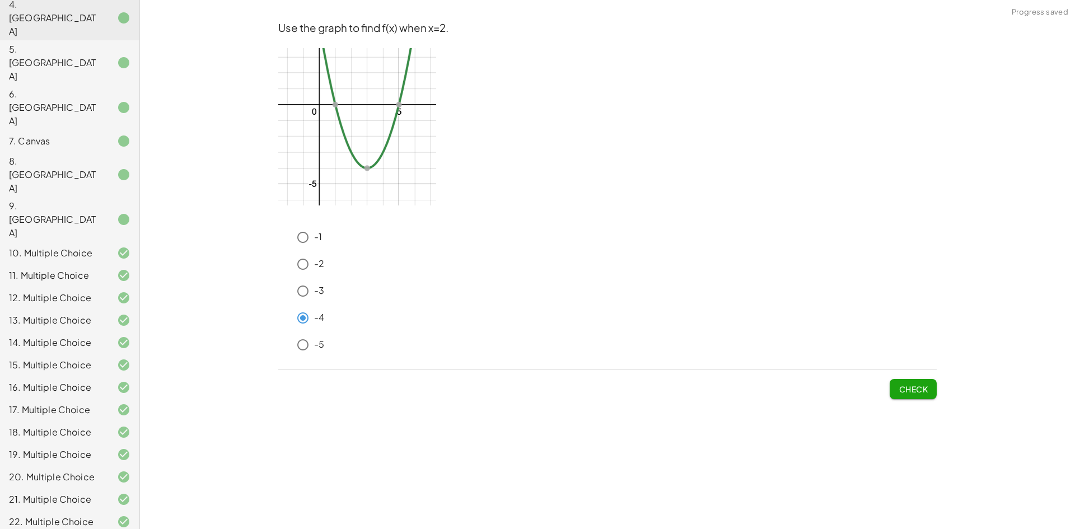
click at [915, 404] on div "Use the graph to find f(x) when x=2. -1 -2 -3 -4 -5 Check" at bounding box center [608, 210] width 672 height 392
click at [919, 392] on span "Check" at bounding box center [913, 389] width 29 height 10
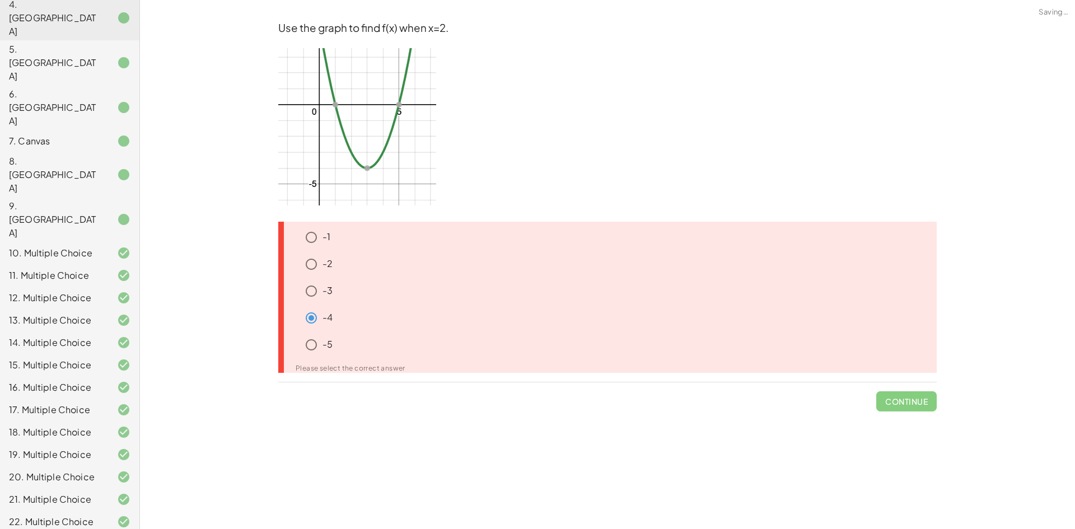
click at [325, 315] on p "-4" at bounding box center [328, 317] width 10 height 13
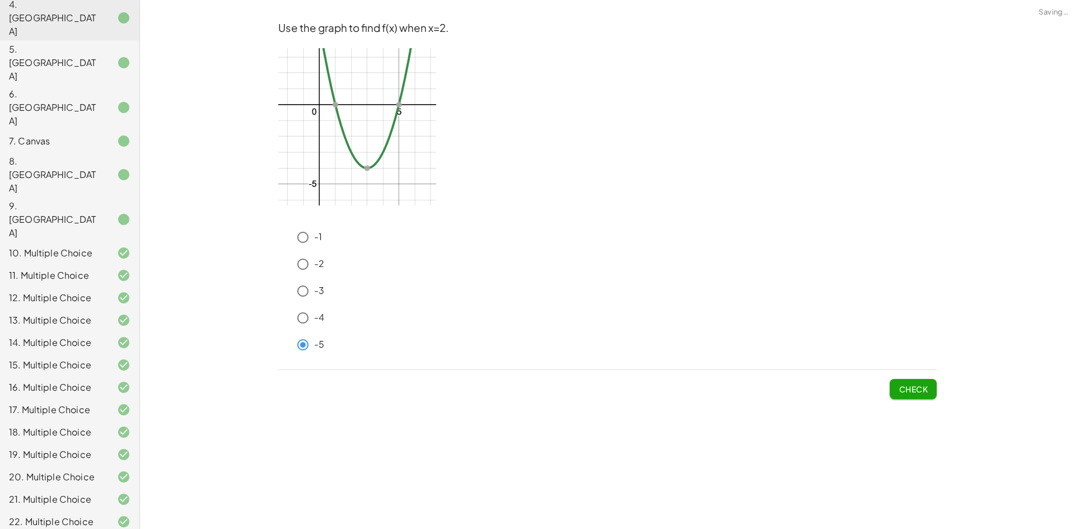
click at [908, 394] on button "Check" at bounding box center [913, 389] width 47 height 20
click at [923, 398] on button "Check" at bounding box center [913, 389] width 47 height 20
click at [907, 387] on span "Check" at bounding box center [913, 389] width 29 height 10
drag, startPoint x: 901, startPoint y: 385, endPoint x: 832, endPoint y: 373, distance: 69.3
click at [892, 384] on button "Check" at bounding box center [913, 389] width 47 height 20
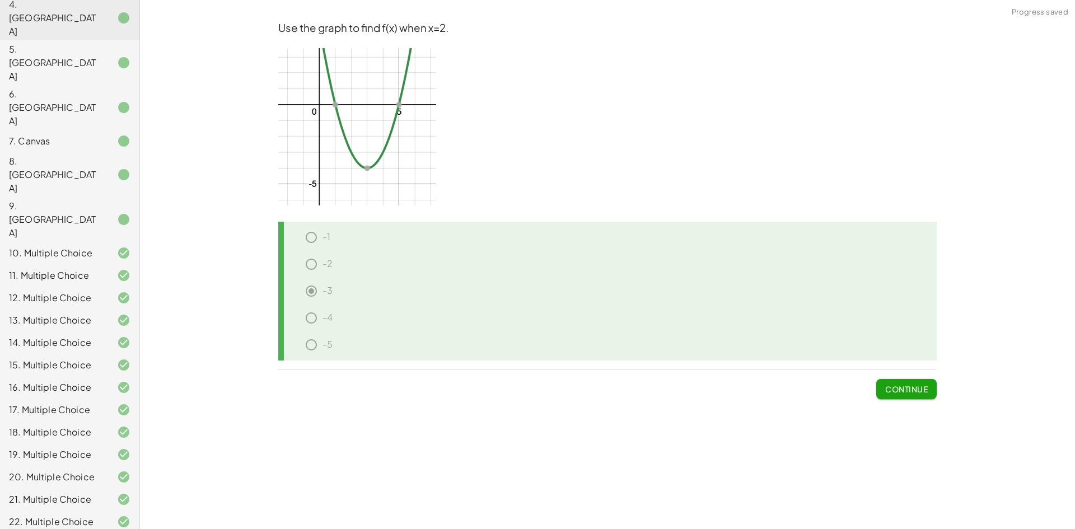
click at [918, 393] on span "Continue" at bounding box center [907, 389] width 43 height 10
